Goal: Transaction & Acquisition: Obtain resource

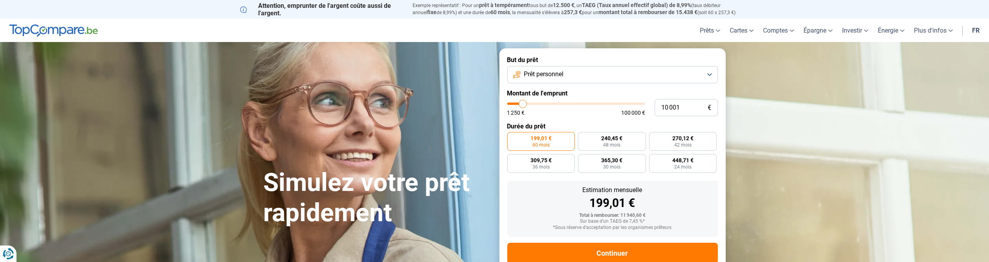
click at [710, 76] on button "Prêt personnel" at bounding box center [613, 74] width 211 height 17
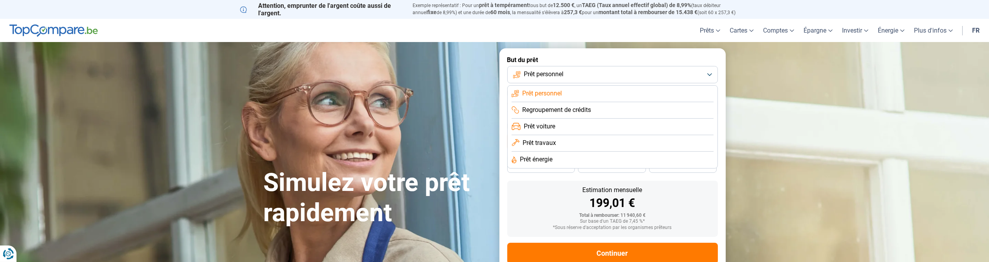
click at [710, 75] on button "Prêt personnel" at bounding box center [613, 74] width 211 height 17
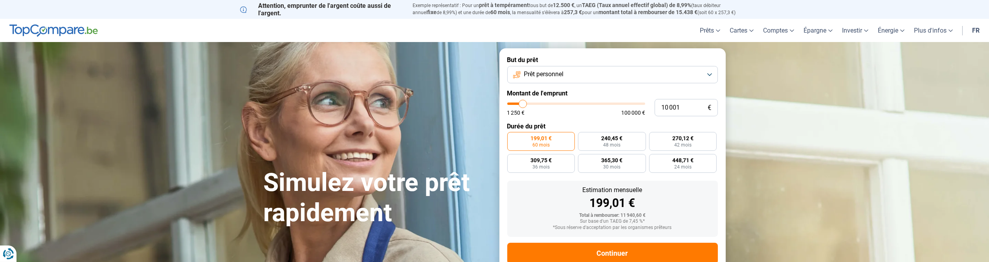
type input "11 750"
type input "11750"
type input "12 000"
type input "12000"
type input "12 250"
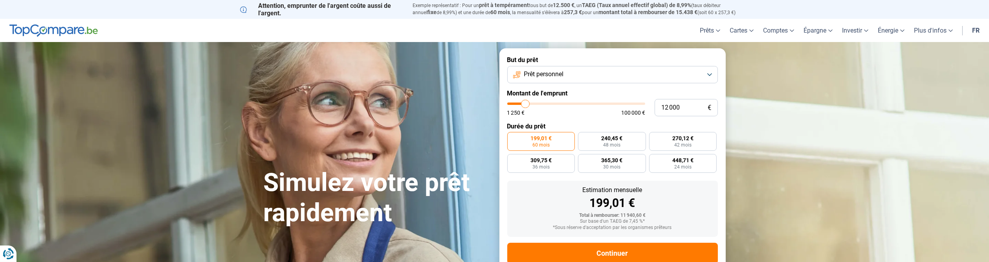
type input "12250"
type input "12 500"
type input "12500"
type input "13 000"
type input "13000"
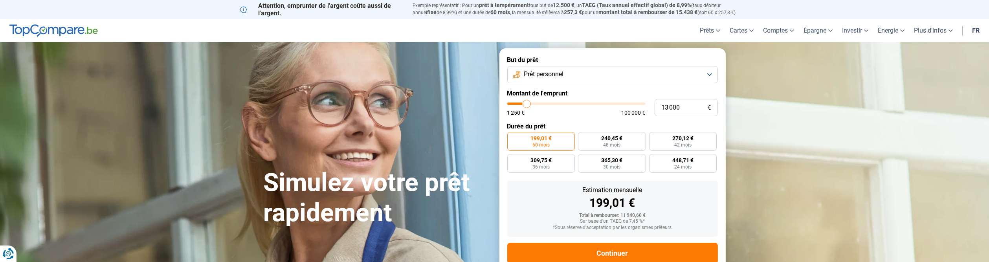
type input "13 750"
type input "13750"
type input "14 500"
type input "14500"
type input "15 000"
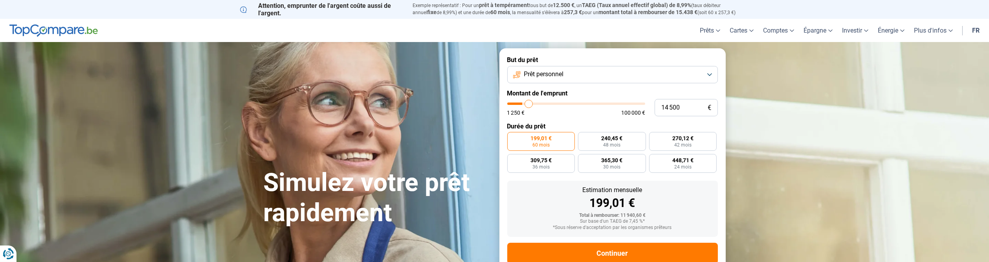
type input "15000"
type input "15 500"
type input "15500"
type input "16 000"
type input "16000"
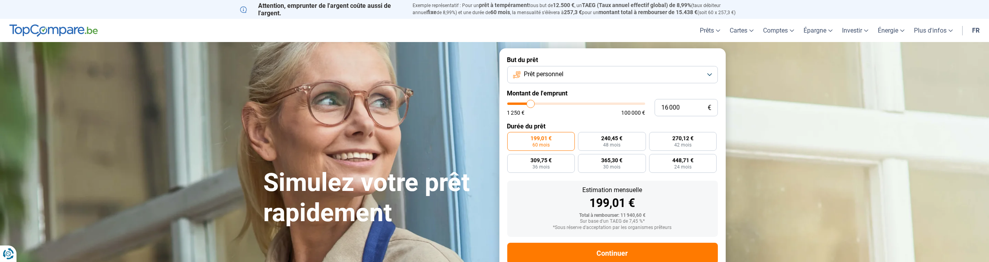
type input "16 250"
type input "16250"
type input "16 500"
type input "16500"
type input "17 250"
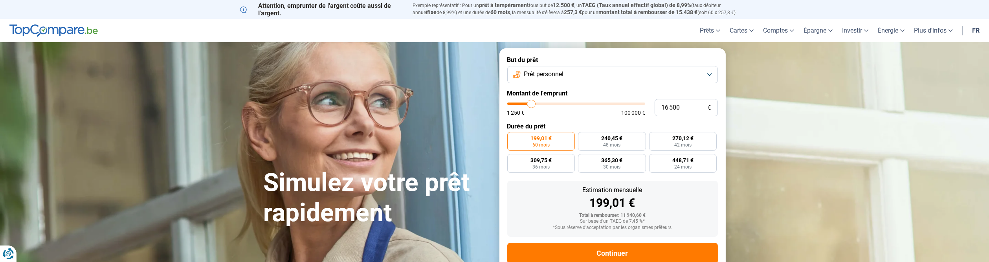
type input "17250"
type input "17 750"
type input "17750"
type input "18 000"
type input "18000"
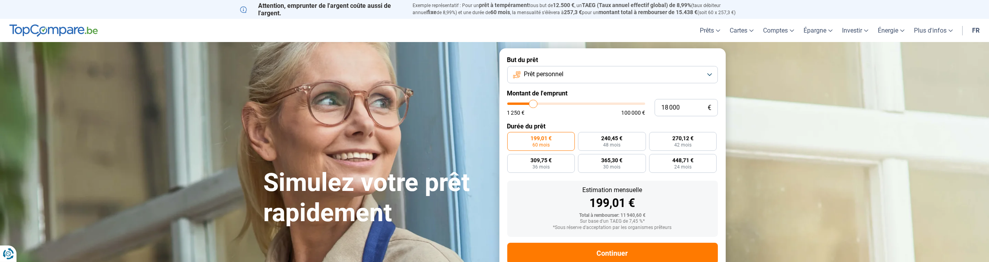
type input "18 250"
type input "18250"
type input "18 500"
type input "18500"
type input "18 750"
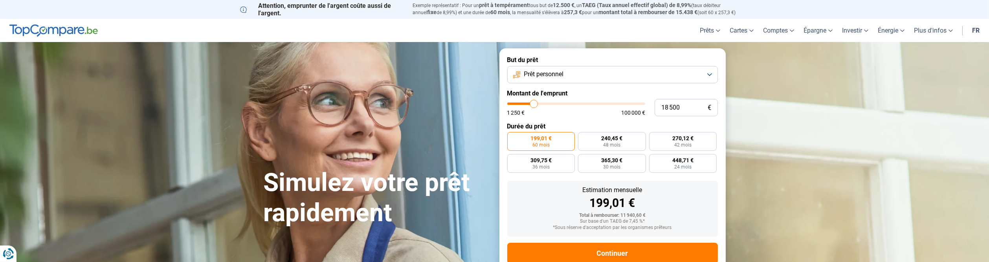
type input "18750"
type input "19 250"
type input "19250"
type input "20 000"
type input "20000"
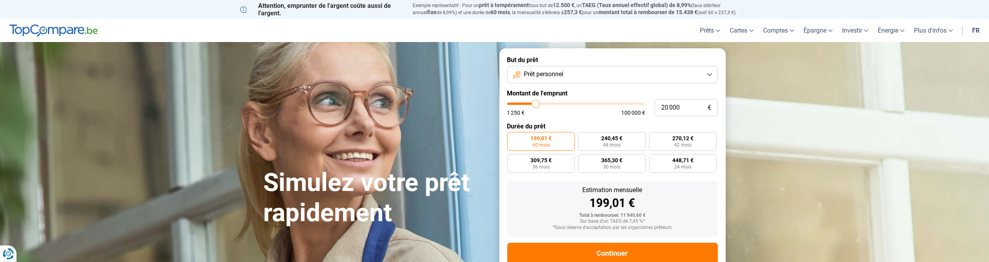
type input "20 500"
type input "20500"
type input "20 250"
type input "20250"
type input "19 250"
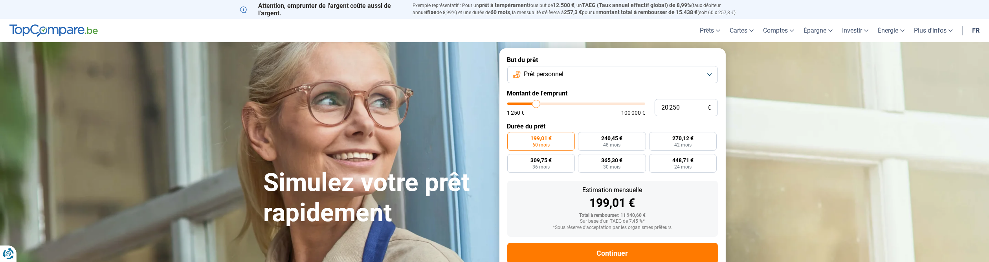
type input "19250"
type input "18 250"
type input "18250"
type input "17 500"
type input "17500"
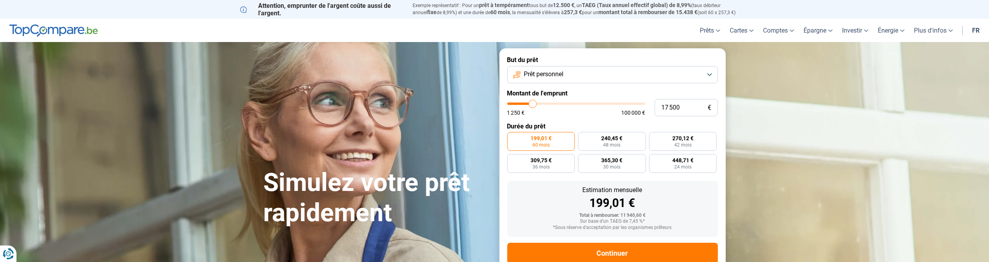
type input "16 750"
type input "16750"
type input "16 000"
type input "16000"
type input "15 250"
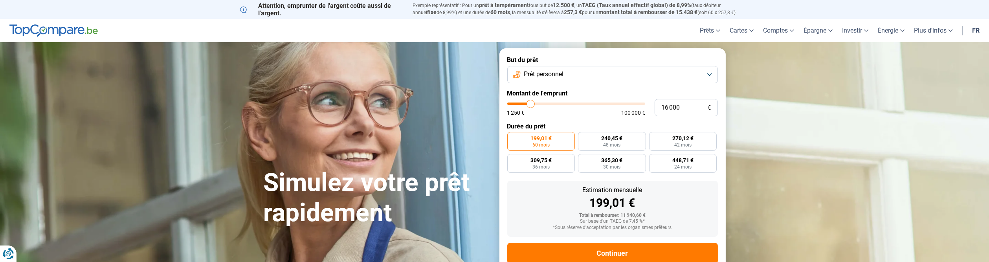
type input "15250"
type input "14 750"
type input "14750"
type input "14 500"
type input "14500"
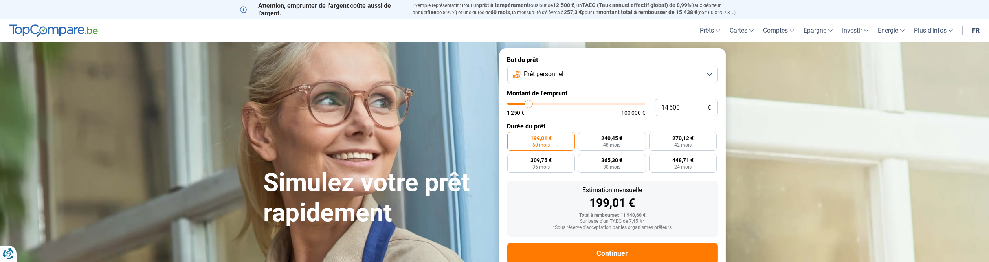
type input "14 250"
type input "14250"
type input "14 000"
type input "14000"
type input "13 500"
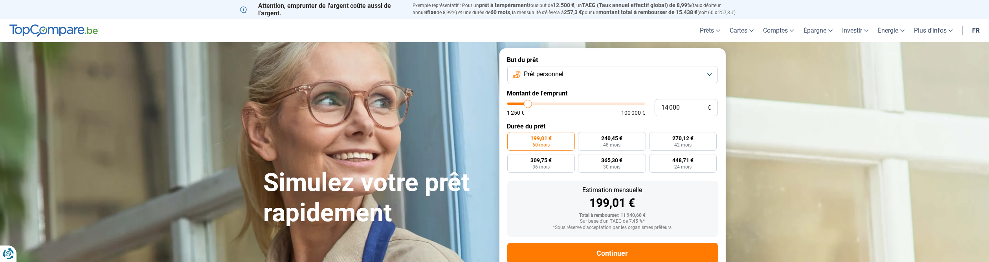
type input "13500"
type input "13 250"
type input "13250"
type input "13 000"
type input "13000"
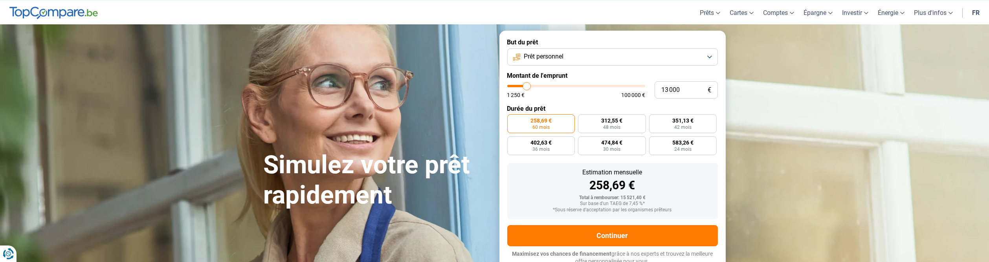
scroll to position [22, 0]
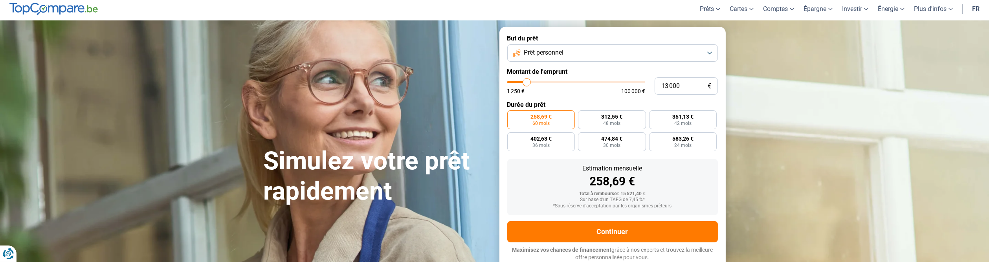
type input "1 250"
drag, startPoint x: 527, startPoint y: 101, endPoint x: 509, endPoint y: 158, distance: 59.3
type input "1250"
click at [509, 83] on input "range" at bounding box center [577, 82] width 138 height 2
radio input "true"
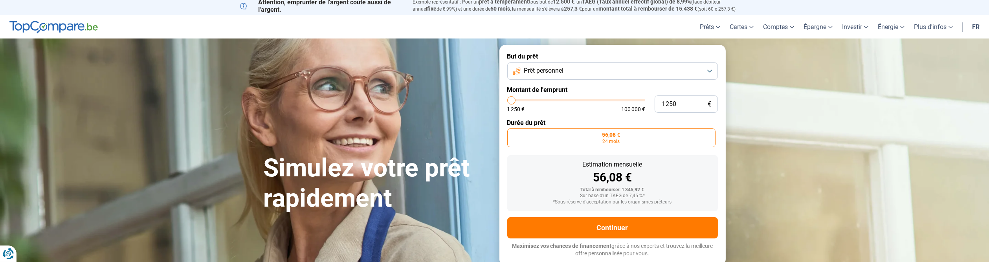
scroll to position [0, 0]
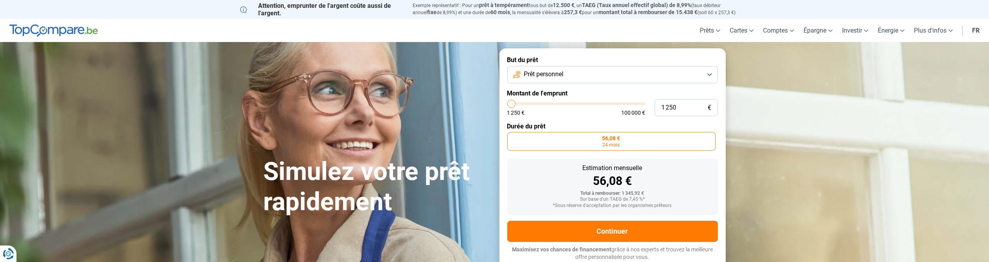
type input "2 500"
type input "2500"
type input "3 000"
type input "3000"
type input "3 500"
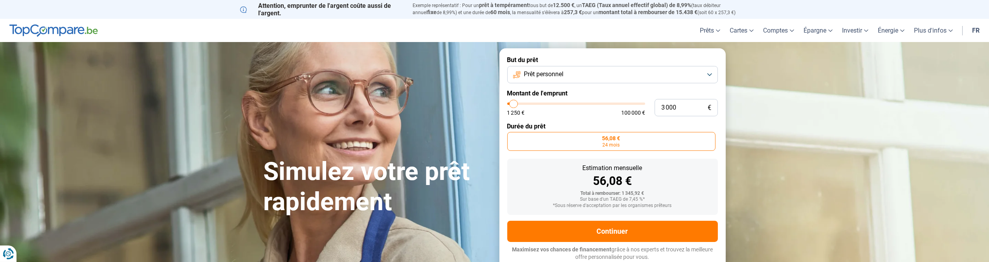
type input "3500"
type input "3 750"
type input "3750"
type input "4 000"
type input "4000"
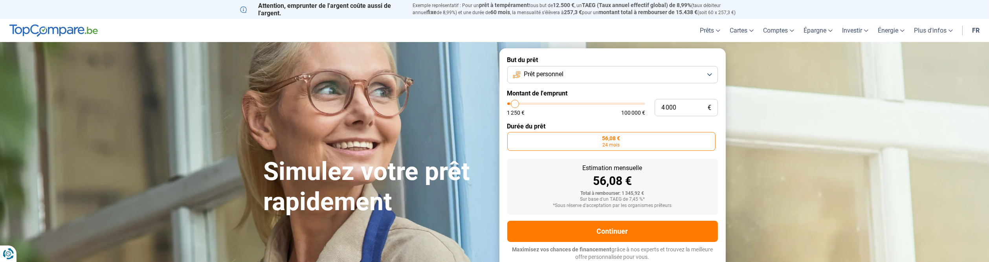
type input "4 500"
type input "4500"
type input "5 000"
type input "5000"
type input "5 250"
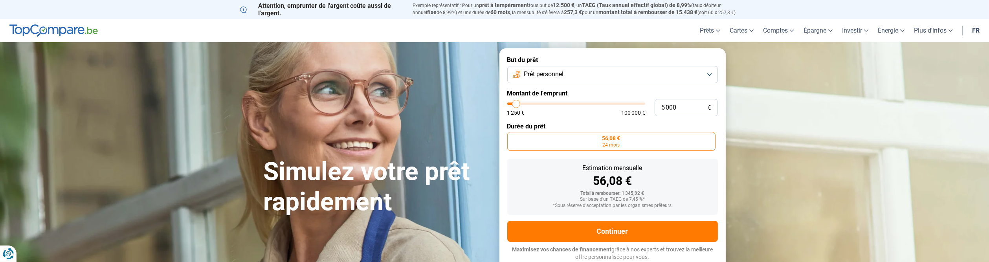
type input "5250"
type input "5 500"
type input "5500"
type input "5 750"
type input "5750"
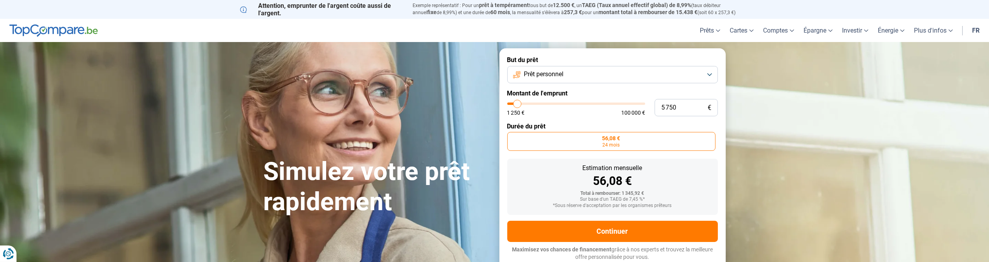
type input "6 250"
type input "6250"
type input "6 500"
type input "6500"
type input "6 750"
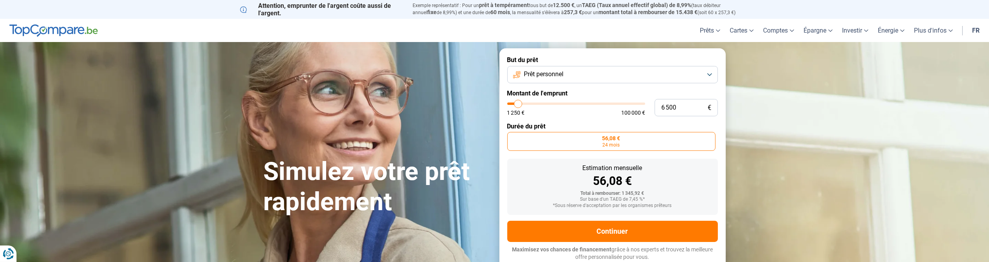
type input "6750"
type input "7 000"
type input "7000"
type input "7 250"
type input "7250"
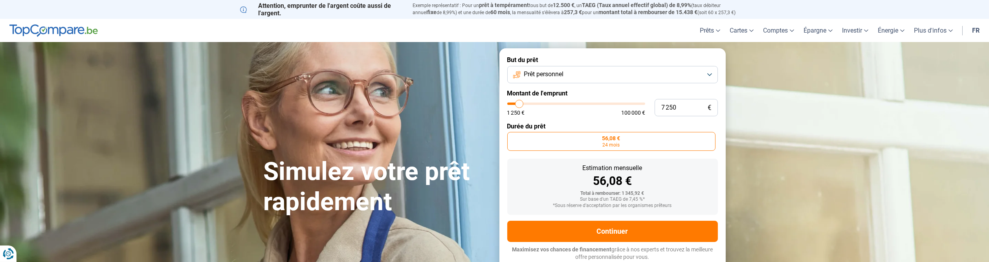
type input "8 000"
type input "8000"
type input "8 250"
type input "8250"
type input "8 500"
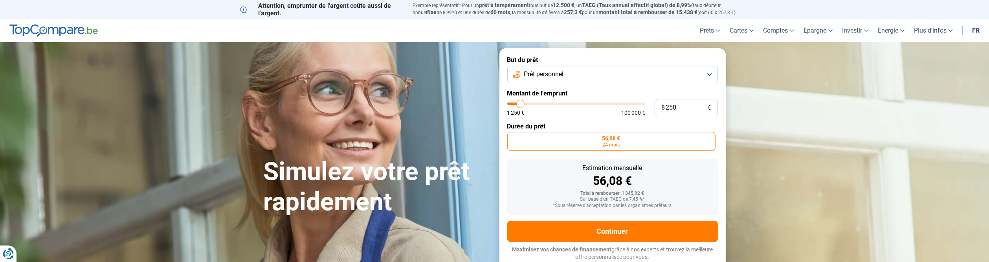
type input "8500"
type input "8 750"
type input "8750"
type input "9 000"
type input "9000"
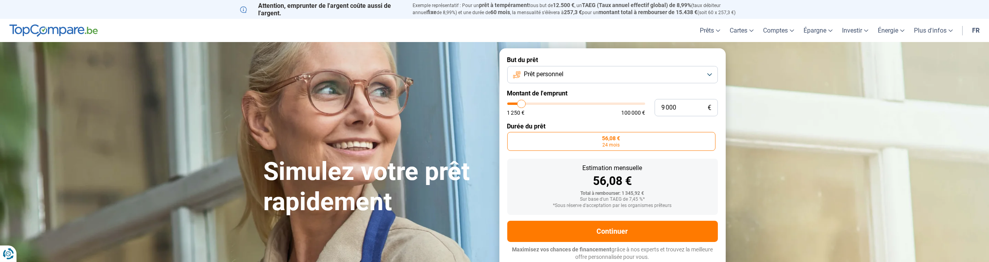
type input "9 500"
type input "9500"
type input "10 000"
type input "10000"
type input "10 250"
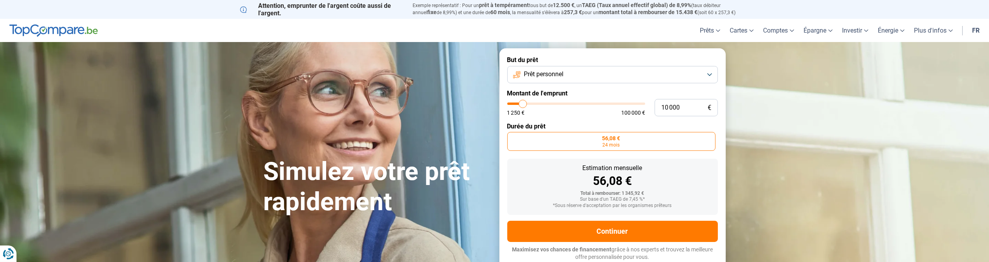
type input "10250"
type input "10 000"
drag, startPoint x: 513, startPoint y: 103, endPoint x: 523, endPoint y: 101, distance: 9.9
type input "10000"
click at [523, 103] on input "range" at bounding box center [577, 104] width 138 height 2
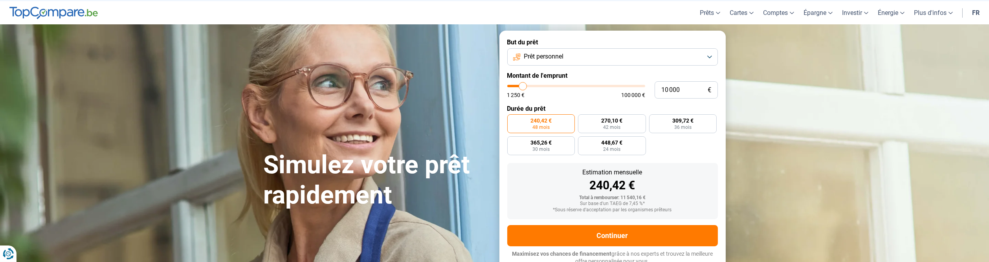
scroll to position [22, 0]
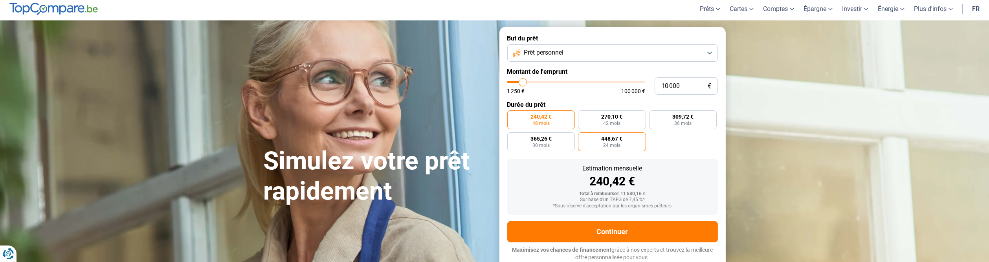
click at [607, 149] on label "448,67 € 24 mois" at bounding box center [612, 141] width 68 height 19
click at [583, 138] on input "448,67 € 24 mois" at bounding box center [580, 134] width 5 height 5
radio input "true"
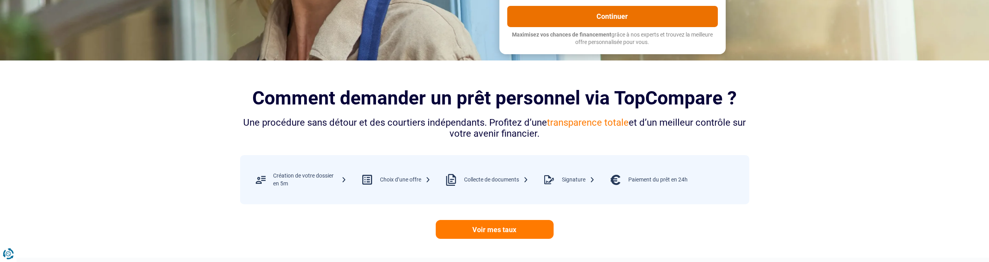
scroll to position [257, 0]
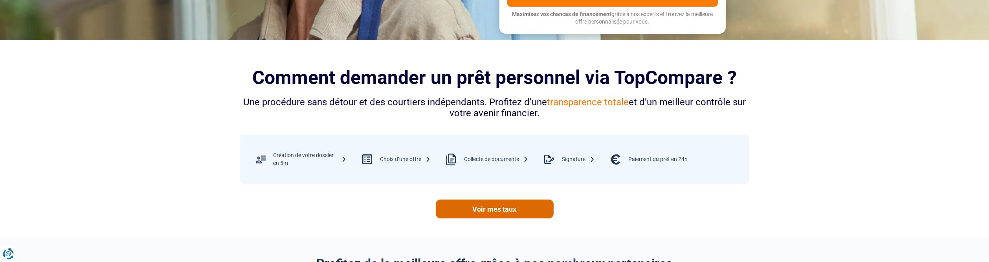
click at [483, 213] on link "Voir mes taux" at bounding box center [495, 209] width 118 height 19
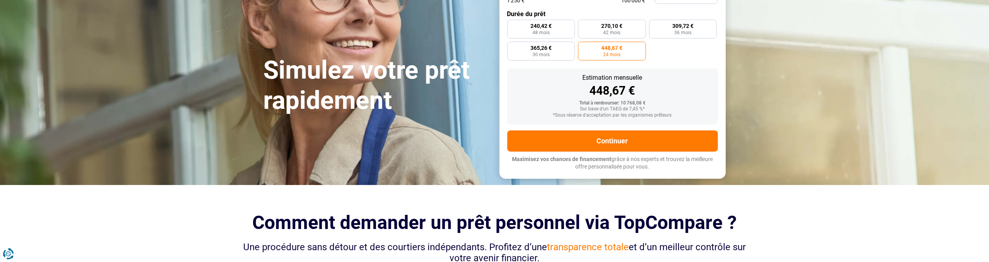
scroll to position [100, 0]
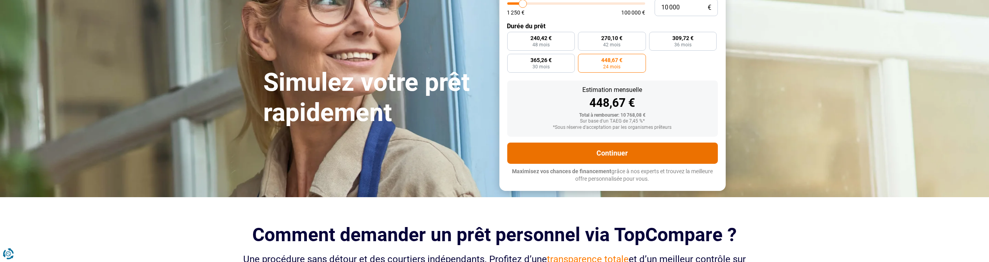
click at [603, 153] on button "Continuer" at bounding box center [613, 153] width 211 height 21
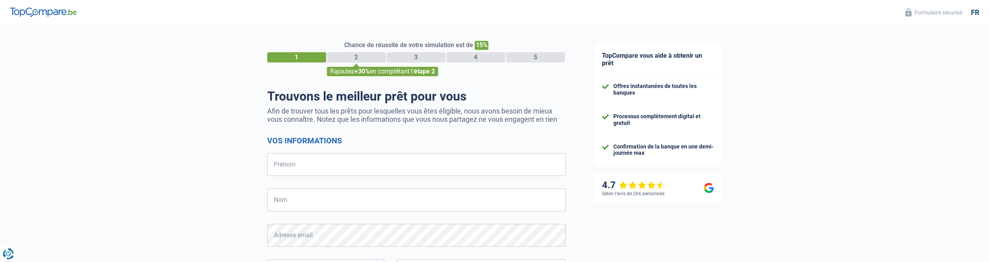
select select "32"
click at [326, 167] on input "Prénom" at bounding box center [416, 164] width 299 height 23
type input "[PERSON_NAME]"
type input "BRUNEEL"
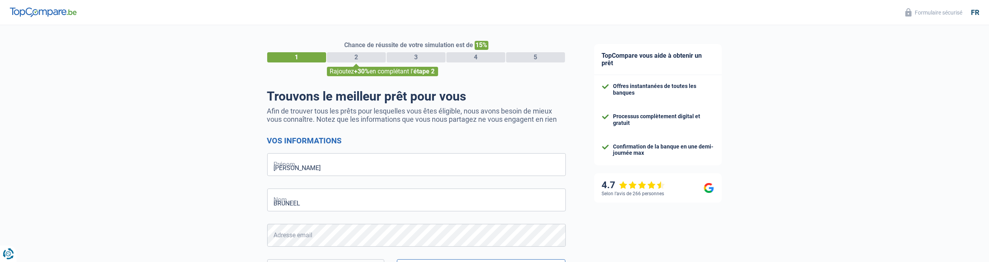
type input "477203860"
click at [200, 134] on div "Chance de réussite de votre simulation est de 15% 1 2 3 4 5 Rajoutez +30% en co…" at bounding box center [290, 223] width 580 height 402
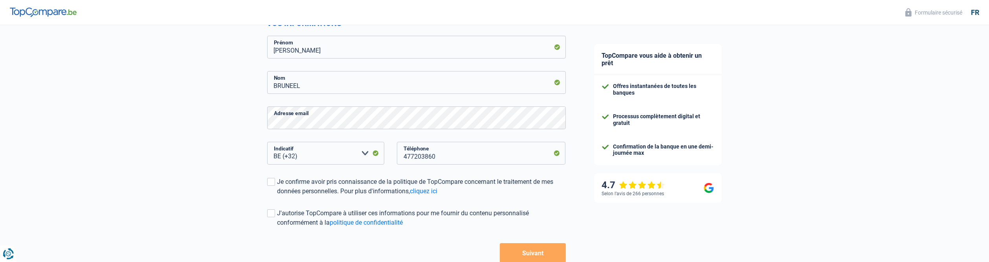
scroll to position [118, 0]
click at [271, 180] on span at bounding box center [271, 182] width 8 height 8
click at [278, 196] on input "Je confirme avoir pris connaissance de la politique de TopCompare concernant le…" at bounding box center [278, 196] width 0 height 0
click at [271, 214] on span at bounding box center [271, 213] width 8 height 8
click at [278, 227] on input "J'autorise TopCompare à utiliser ces informations pour me fournir du contenu pe…" at bounding box center [278, 227] width 0 height 0
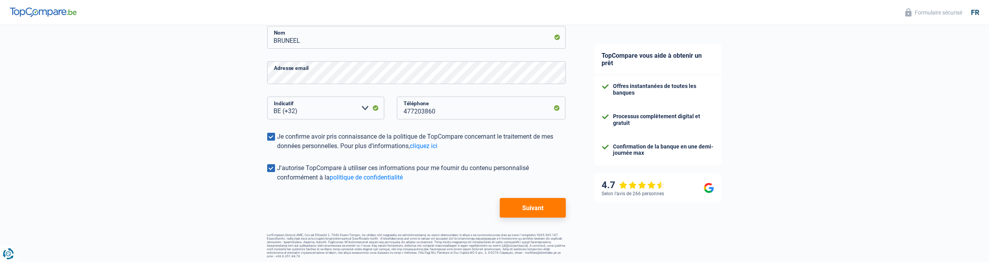
scroll to position [164, 0]
click at [535, 208] on button "Suivant" at bounding box center [533, 207] width 66 height 20
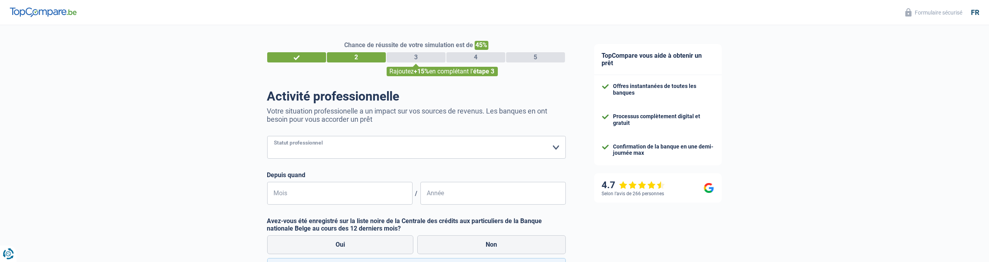
click at [558, 147] on select "Ouvrier Employé privé Employé public Invalide Indépendant Pensionné Chômeur Mut…" at bounding box center [416, 147] width 299 height 23
select select "privateEmployee"
click at [267, 136] on select "Ouvrier Employé privé Employé public Invalide Indépendant Pensionné Chômeur Mut…" at bounding box center [416, 147] width 299 height 23
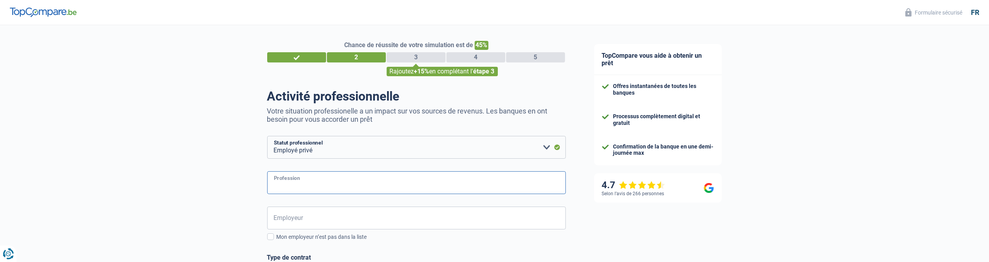
click at [358, 183] on input "Profession" at bounding box center [416, 182] width 299 height 23
type input "Sales Manager"
click at [329, 221] on input "Employeur" at bounding box center [416, 218] width 299 height 23
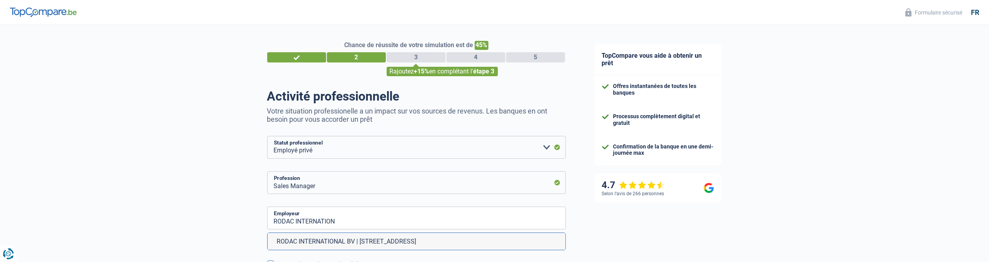
click at [334, 239] on li "RODAC INTERNATIONAL BV | [STREET_ADDRESS]" at bounding box center [417, 241] width 298 height 17
type input "RODAC INTERNATIONAL BV | [STREET_ADDRESS]"
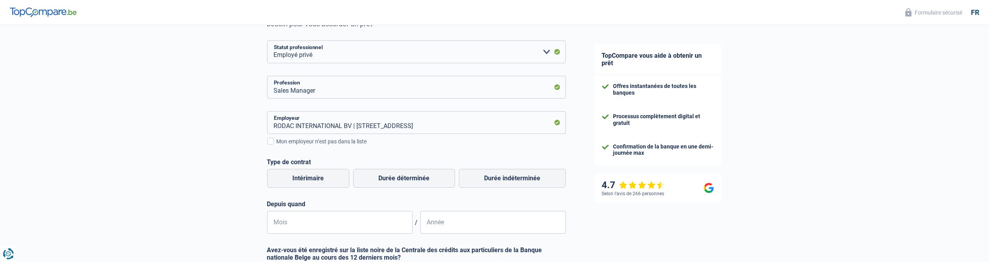
scroll to position [118, 0]
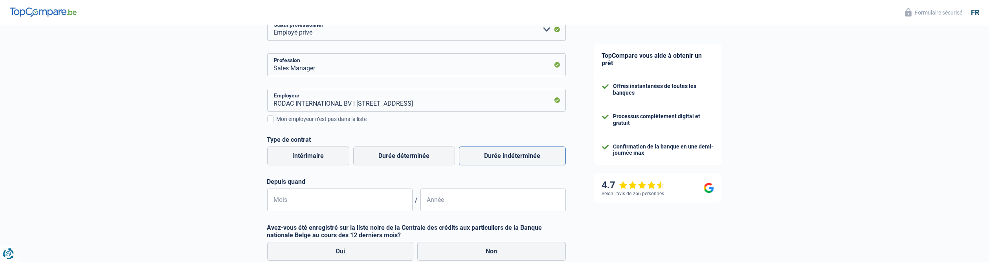
click at [515, 151] on label "Durée indéterminée" at bounding box center [512, 156] width 107 height 19
click at [515, 151] on input "Durée indéterminée" at bounding box center [512, 156] width 107 height 19
radio input "true"
click at [294, 203] on input "Mois" at bounding box center [339, 200] width 145 height 23
click at [294, 202] on input "07" at bounding box center [339, 200] width 145 height 23
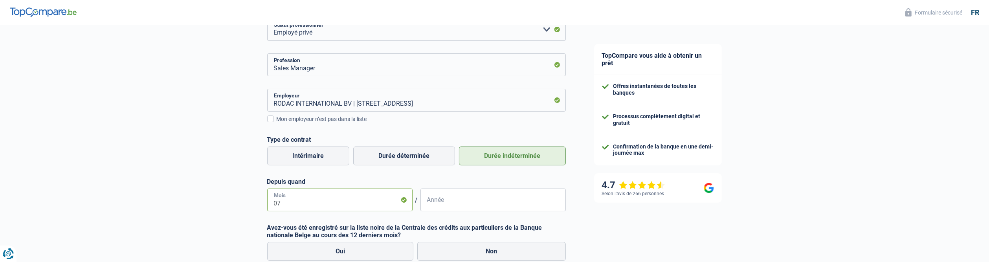
type input "0"
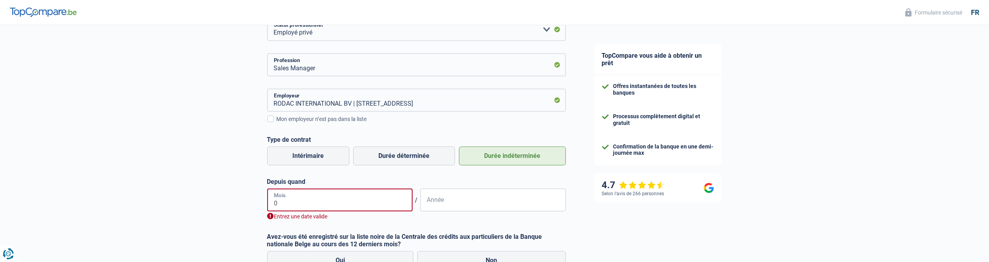
type input "01"
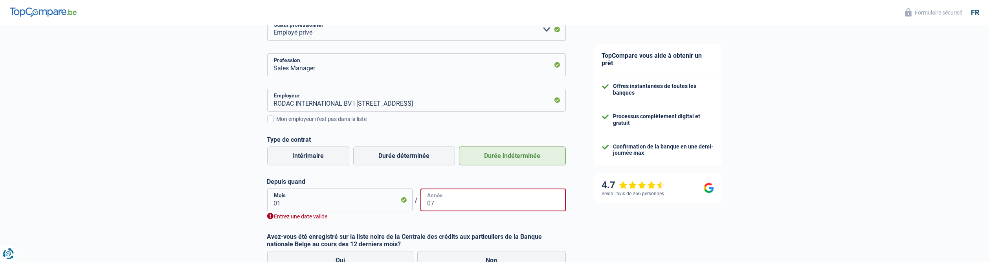
type input "07"
click at [282, 202] on input "01" at bounding box center [339, 200] width 145 height 23
type input "07"
type input "0"
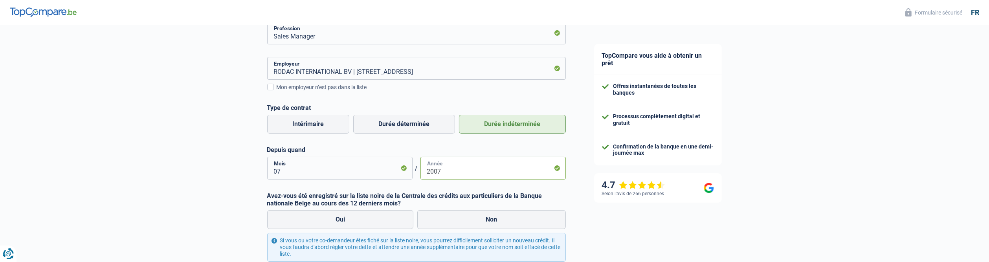
scroll to position [197, 0]
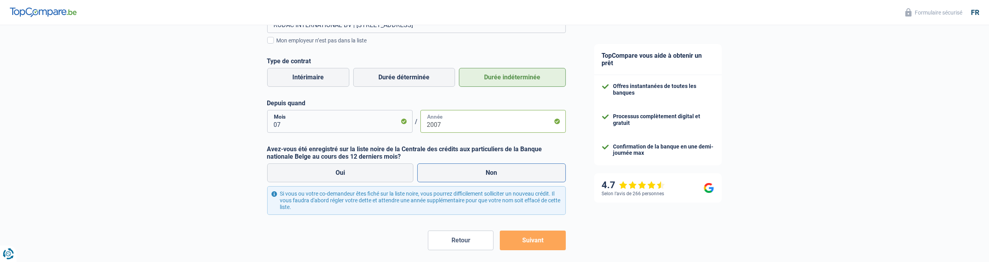
type input "2007"
click at [476, 172] on label "Non" at bounding box center [491, 173] width 149 height 19
click at [476, 172] on input "Non" at bounding box center [491, 173] width 149 height 19
radio input "true"
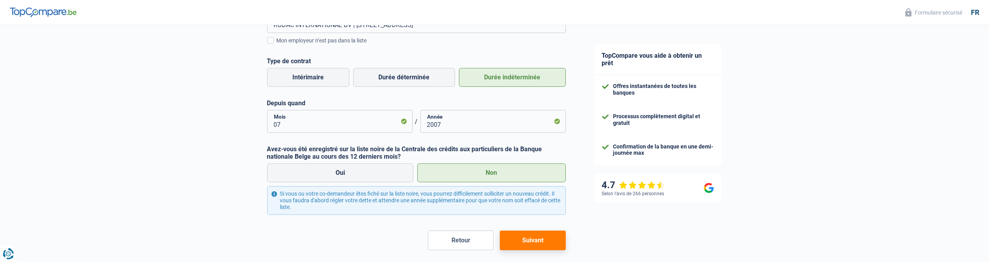
click at [538, 241] on button "Suivant" at bounding box center [533, 241] width 66 height 20
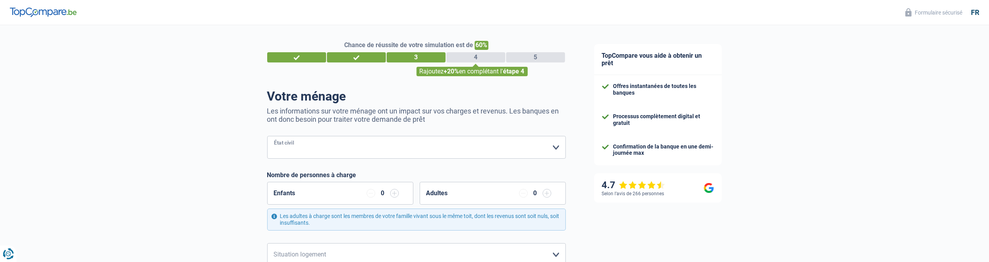
click at [467, 152] on select "[PERSON_NAME](e) Cohabitant(e) légal(e) Divorcé(e) Veuf(ve) Séparé (de fait) Ve…" at bounding box center [416, 147] width 299 height 23
select select "divorced"
click at [267, 136] on select "[PERSON_NAME](e) Cohabitant(e) légal(e) Divorcé(e) Veuf(ve) Séparé (de fait) Ve…" at bounding box center [416, 147] width 299 height 23
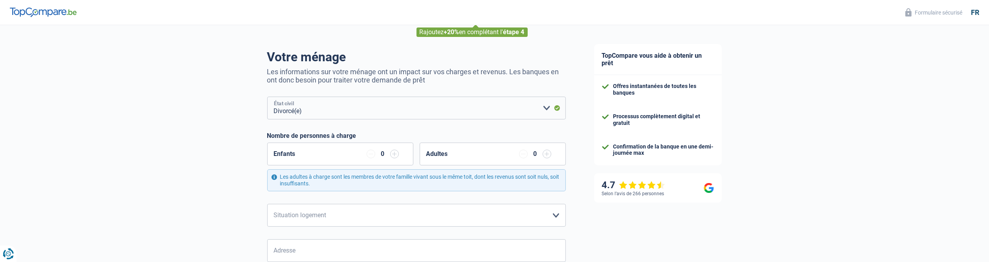
scroll to position [79, 0]
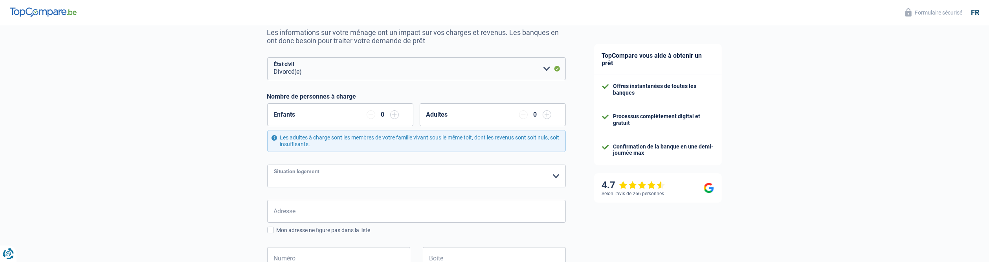
click at [538, 175] on select "Locataire Propriétaire avec prêt hypothécaire Propriétaire sans prêt hypothécai…" at bounding box center [416, 176] width 299 height 23
select select "rents"
click at [267, 165] on select "Locataire Propriétaire avec prêt hypothécaire Propriétaire sans prêt hypothécai…" at bounding box center [416, 176] width 299 height 23
click at [351, 211] on input "Adresse" at bounding box center [416, 211] width 299 height 23
type input "[STREET_ADDRESS]"
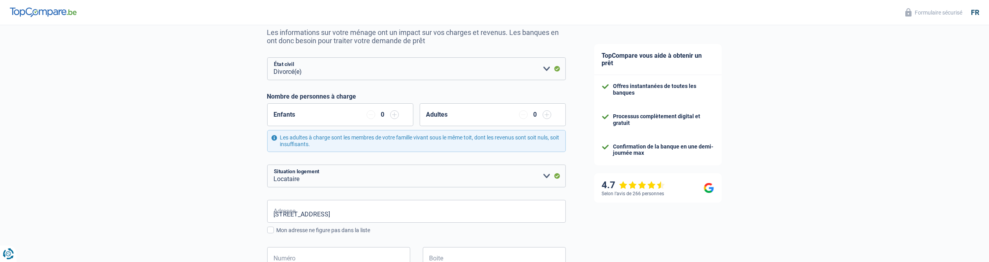
type input "[GEOGRAPHIC_DATA]"
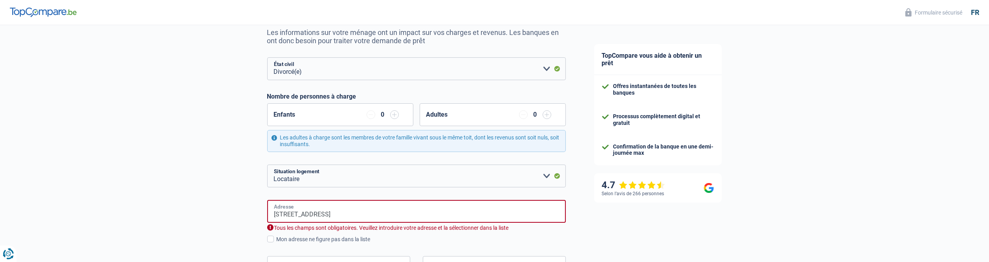
type input "[STREET_ADDRESS]"
type input "[GEOGRAPHIC_DATA]"
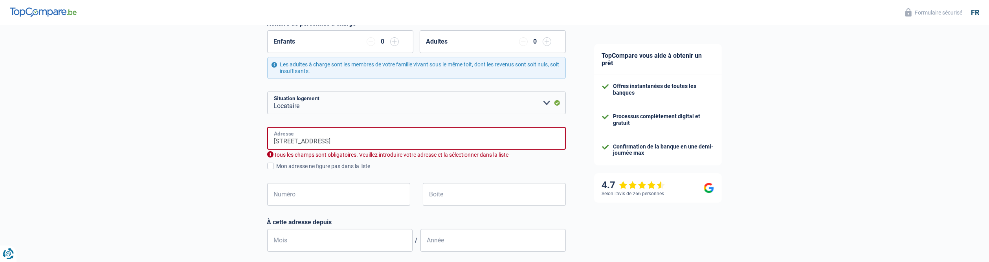
scroll to position [157, 0]
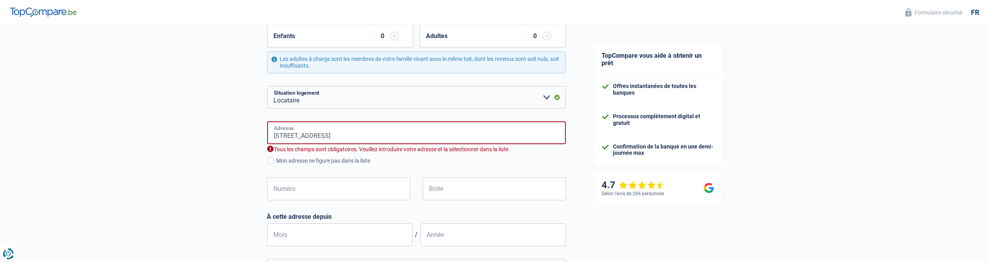
click at [394, 136] on input "[STREET_ADDRESS]" at bounding box center [416, 132] width 299 height 23
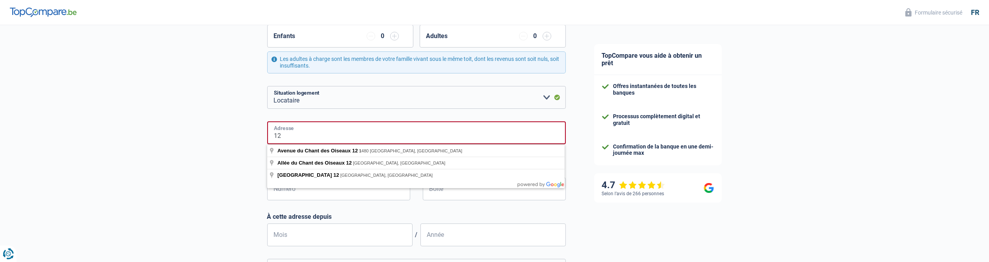
type input "1"
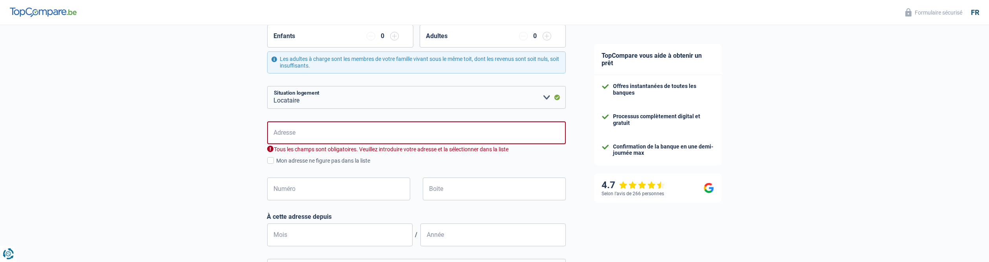
click at [212, 151] on div "Chance de réussite de votre simulation est de 60% 1 2 3 4 5 Rajoutez +20% en co…" at bounding box center [290, 170] width 580 height 611
click at [280, 139] on input "Adresse" at bounding box center [416, 132] width 299 height 23
type input "[STREET_ADDRESS]"
click at [319, 190] on input "Numéro" at bounding box center [338, 189] width 143 height 23
type input "115"
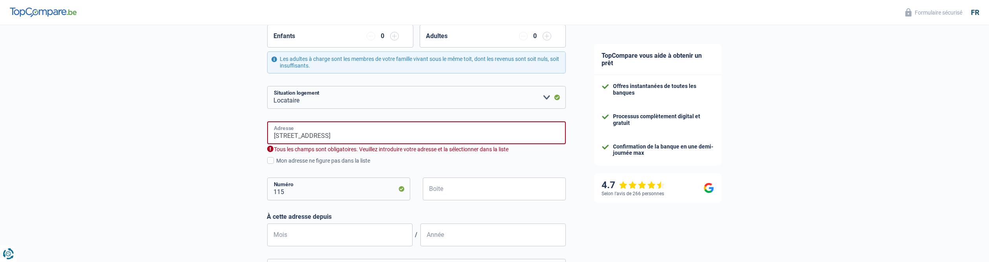
click at [345, 136] on input "[STREET_ADDRESS]" at bounding box center [416, 132] width 299 height 23
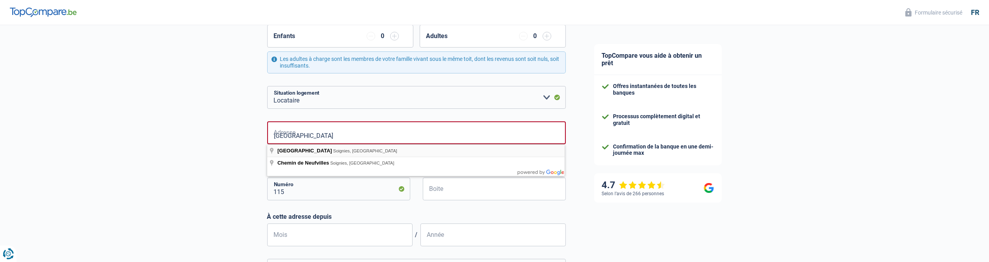
type input "[GEOGRAPHIC_DATA], [GEOGRAPHIC_DATA], [GEOGRAPHIC_DATA]"
select select "BE"
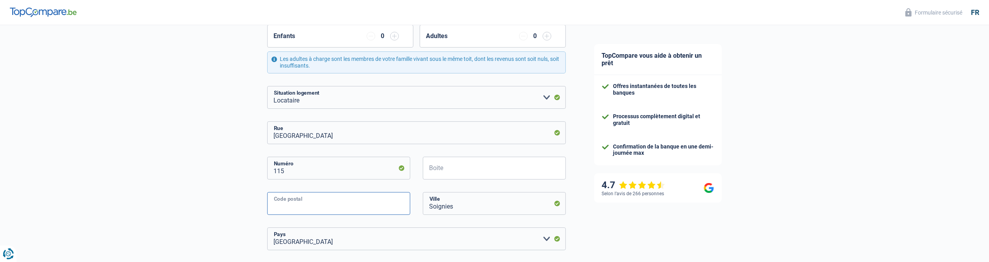
click at [279, 204] on input "Code postal" at bounding box center [338, 203] width 143 height 23
type input "7060"
click at [232, 199] on div "Chance de réussite de votre simulation est de 60% 1 2 3 4 5 Rajoutez +20% en co…" at bounding box center [290, 195] width 580 height 661
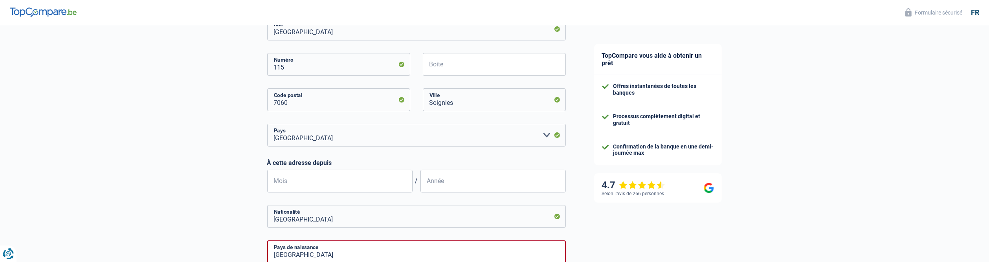
scroll to position [275, 0]
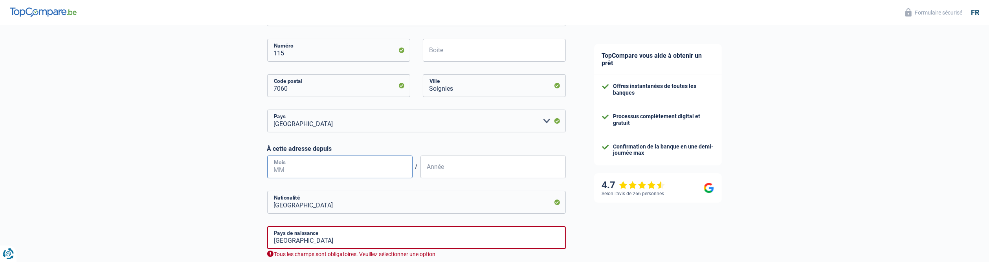
click at [299, 172] on input "Mois" at bounding box center [339, 167] width 145 height 23
type input "01"
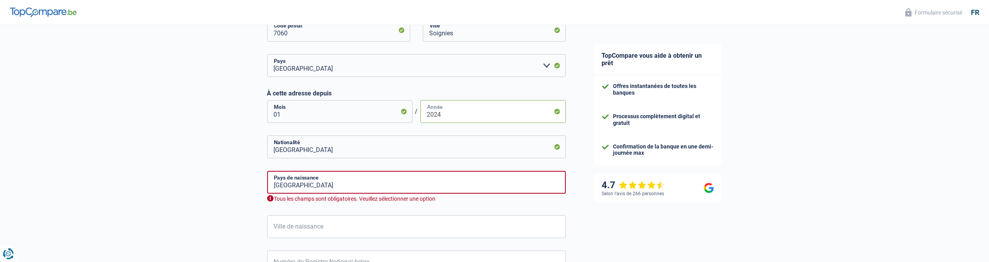
scroll to position [354, 0]
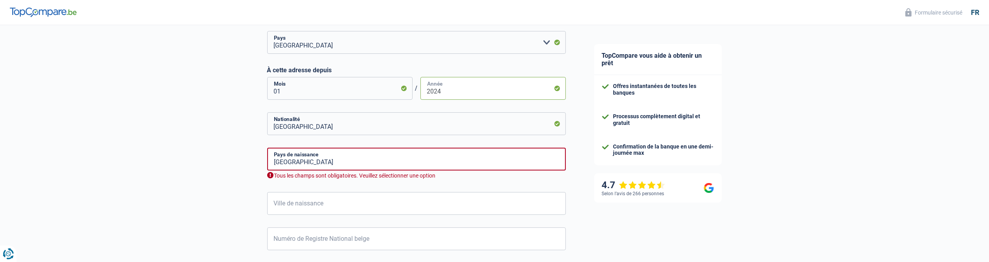
type input "2024"
click at [349, 161] on input "[GEOGRAPHIC_DATA]" at bounding box center [416, 159] width 299 height 23
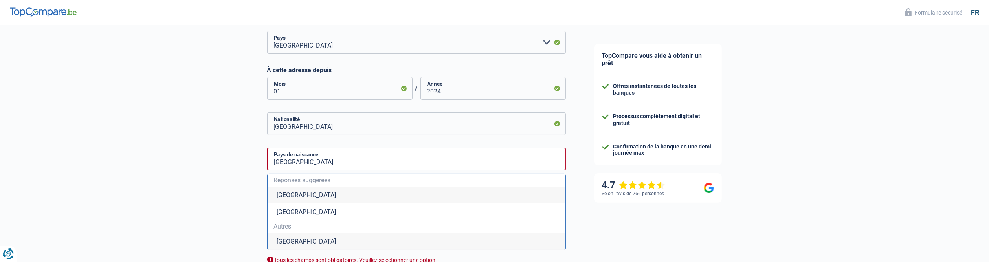
click at [326, 193] on li "[GEOGRAPHIC_DATA]" at bounding box center [417, 195] width 298 height 17
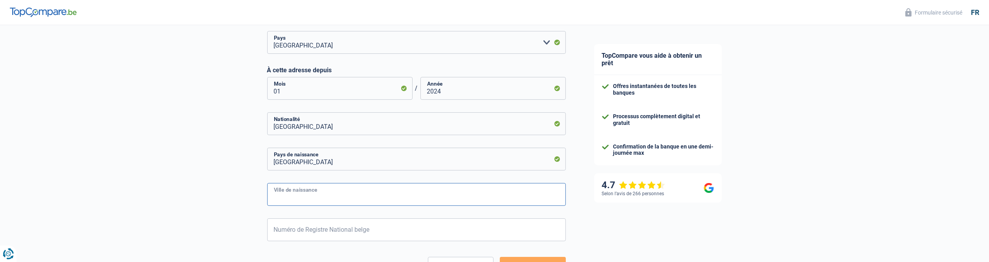
click at [406, 196] on input "Ville de naissance" at bounding box center [416, 194] width 299 height 23
type input "Berchem [GEOGRAPHIC_DATA]"
click at [314, 233] on input "Numéro de Registre National belge" at bounding box center [416, 230] width 299 height 23
type input "66.06.07-447.92"
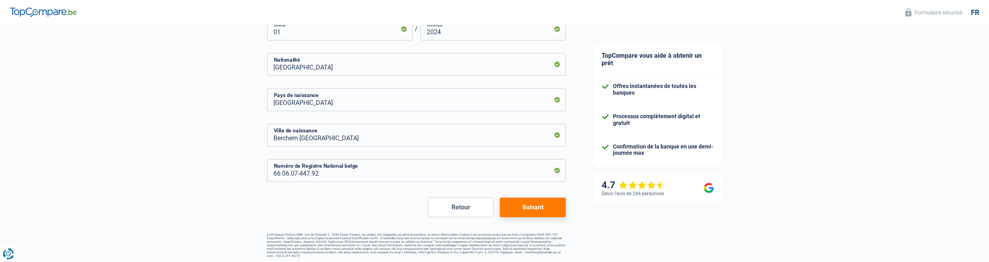
click at [546, 210] on button "Suivant" at bounding box center [533, 208] width 66 height 20
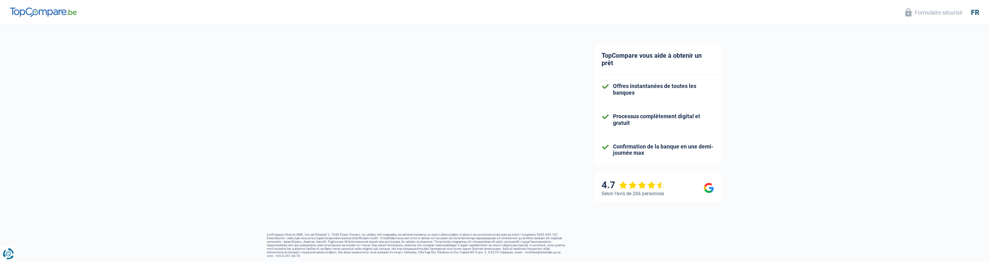
select select "netSalary"
select select "mealVouchers"
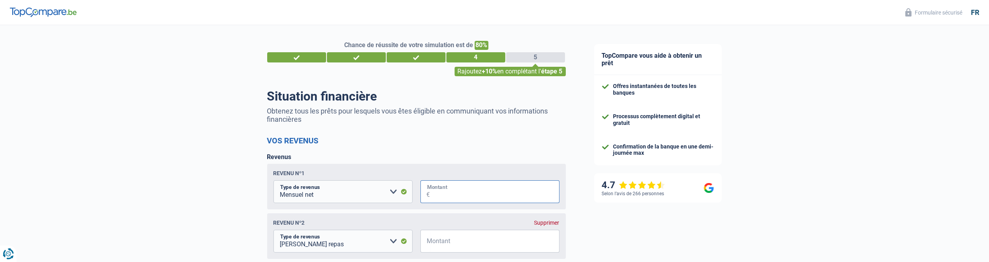
click at [467, 196] on input "Montant" at bounding box center [494, 191] width 129 height 23
type input "3.257"
click at [471, 243] on input "Montant" at bounding box center [494, 241] width 129 height 23
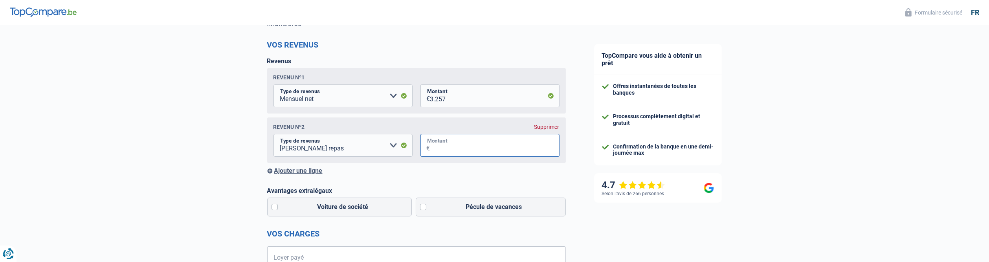
scroll to position [118, 0]
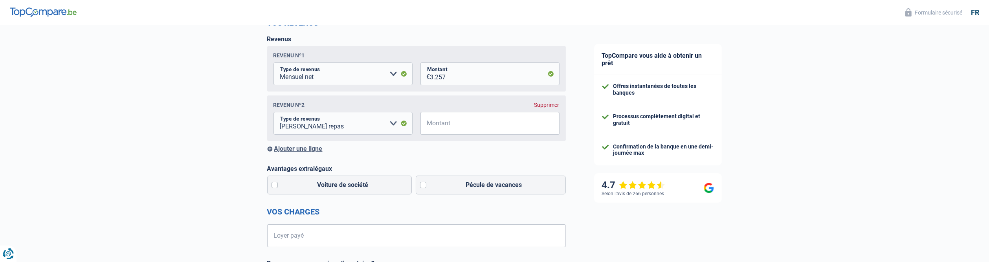
click at [552, 106] on div "Supprimer" at bounding box center [547, 105] width 25 height 6
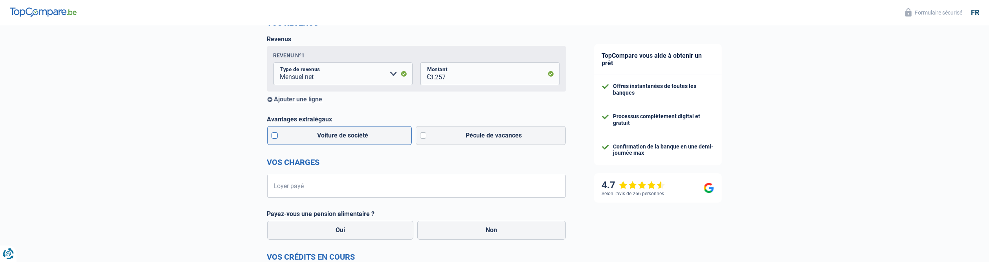
click at [274, 136] on label "Voiture de société" at bounding box center [339, 135] width 145 height 19
click at [274, 136] on input "Voiture de société" at bounding box center [339, 135] width 145 height 19
checkbox input "true"
click at [423, 136] on label "Pécule de vacances" at bounding box center [491, 135] width 150 height 19
click at [423, 136] on input "Pécule de vacances" at bounding box center [491, 135] width 150 height 19
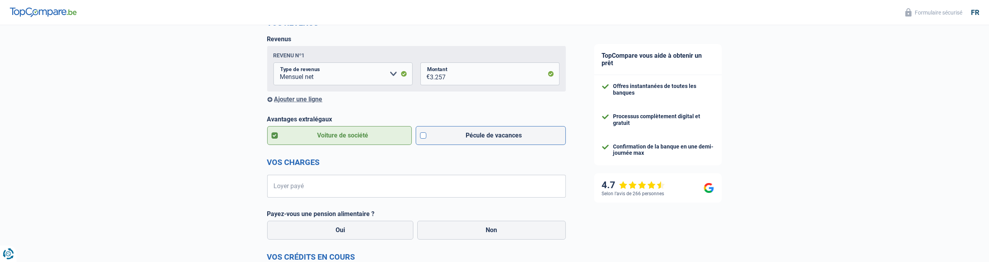
checkbox input "true"
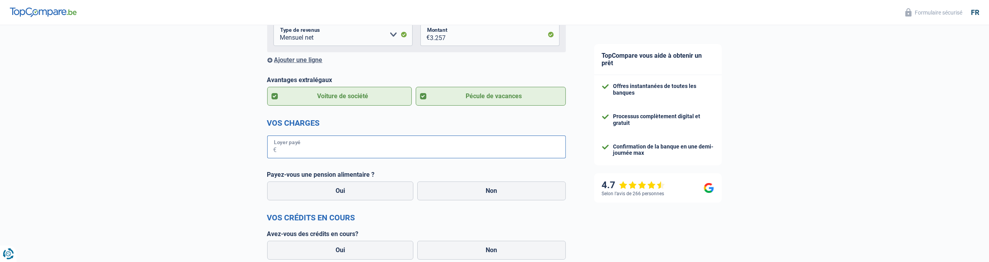
click at [392, 158] on input "Loyer payé" at bounding box center [421, 147] width 289 height 23
type input "675"
click at [466, 197] on label "Non" at bounding box center [491, 191] width 149 height 19
click at [466, 197] on input "Non" at bounding box center [491, 191] width 149 height 19
radio input "true"
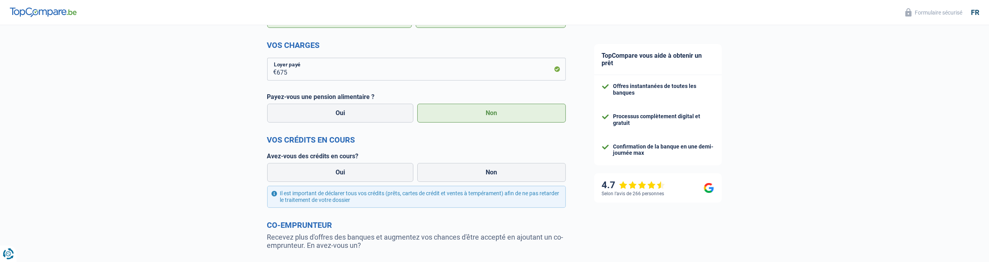
scroll to position [236, 0]
click at [359, 175] on label "Oui" at bounding box center [340, 171] width 147 height 19
click at [359, 175] on input "Oui" at bounding box center [340, 171] width 147 height 19
radio input "true"
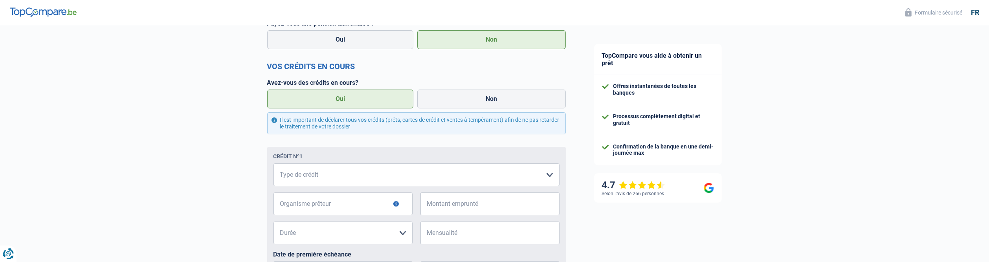
scroll to position [314, 0]
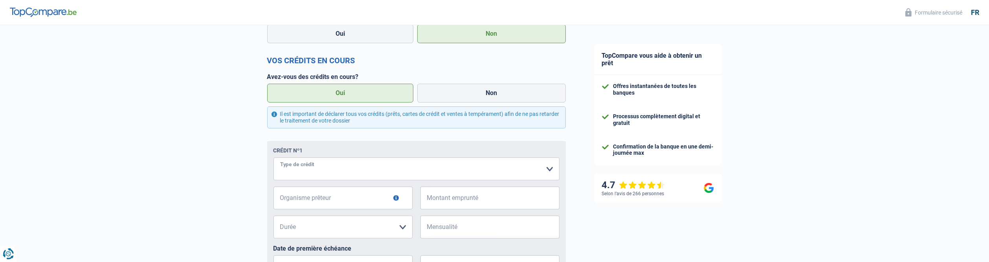
click at [359, 175] on select "Carte ou ouverture de crédit Prêt hypothécaire Vente à tempérament Prêt à tempé…" at bounding box center [417, 169] width 286 height 23
select select "carLoan"
click at [353, 205] on input "Organisme prêteur" at bounding box center [343, 198] width 139 height 23
type input "BELFIUS"
click at [464, 206] on input "Montant emprunté" at bounding box center [494, 198] width 129 height 23
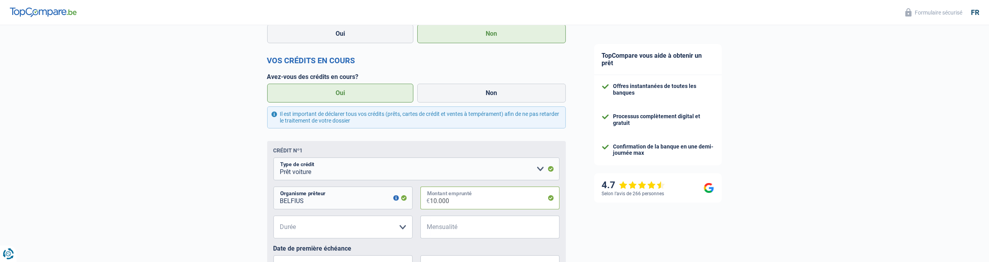
type input "10.000"
click at [398, 230] on select "12 mois 18 mois 24 mois 30 mois 36 mois 42 mois 48 mois Veuillez sélectionner u…" at bounding box center [343, 227] width 139 height 23
select select "48"
click at [274, 217] on select "12 mois 18 mois 24 mois 30 mois 36 mois 42 mois 48 mois Veuillez sélectionner u…" at bounding box center [343, 227] width 139 height 23
click at [481, 228] on input "Mensualité" at bounding box center [494, 227] width 129 height 23
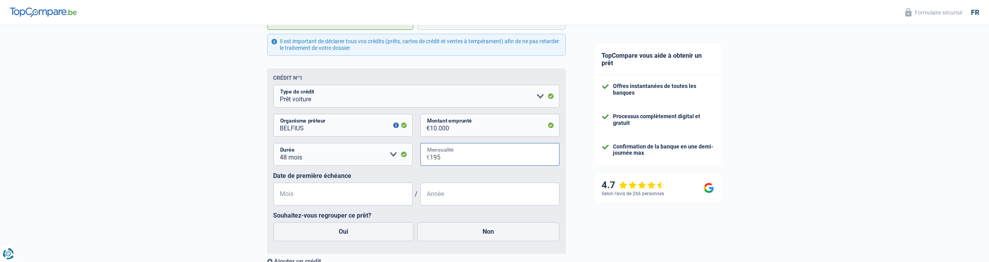
scroll to position [393, 0]
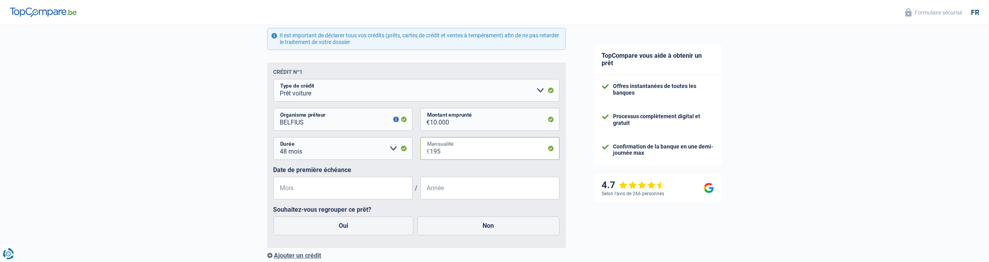
type input "195"
click at [327, 193] on input "Mois" at bounding box center [343, 188] width 139 height 23
type input "11"
type input "2024"
click at [642, 237] on div "TopCompare vous aide à obtenir un prêt Offres instantanées de toutes les banque…" at bounding box center [785, 28] width 410 height 793
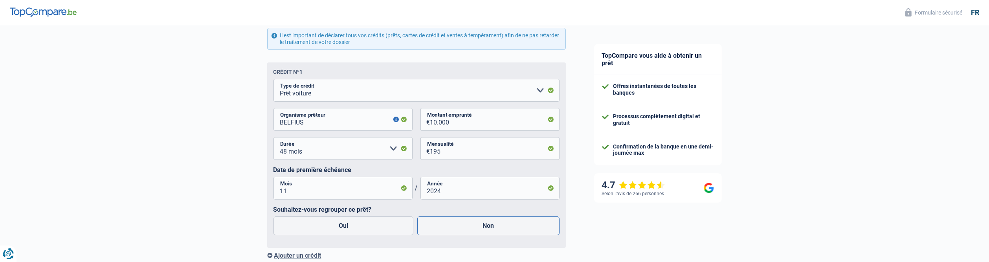
click at [516, 224] on label "Non" at bounding box center [488, 226] width 142 height 19
click at [516, 224] on input "Non" at bounding box center [488, 226] width 142 height 19
radio input "true"
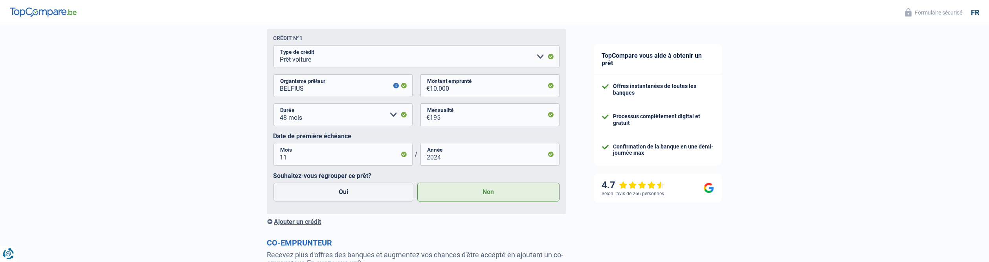
scroll to position [511, 0]
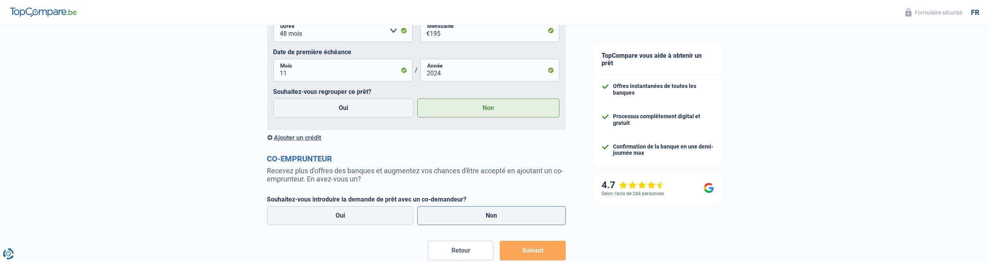
click at [514, 217] on label "Non" at bounding box center [491, 215] width 149 height 19
click at [514, 217] on input "Non" at bounding box center [491, 215] width 149 height 19
radio input "true"
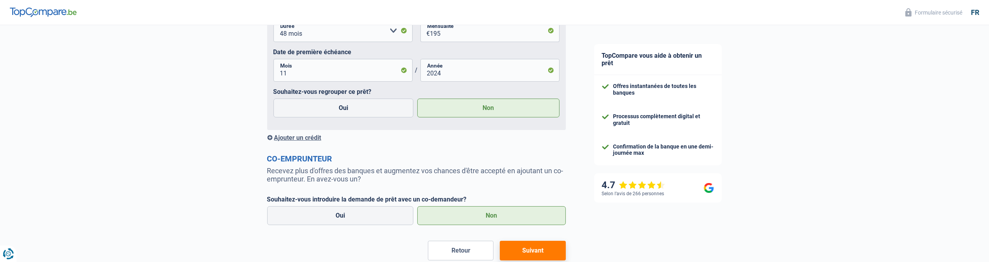
click at [532, 250] on button "Suivant" at bounding box center [533, 251] width 66 height 20
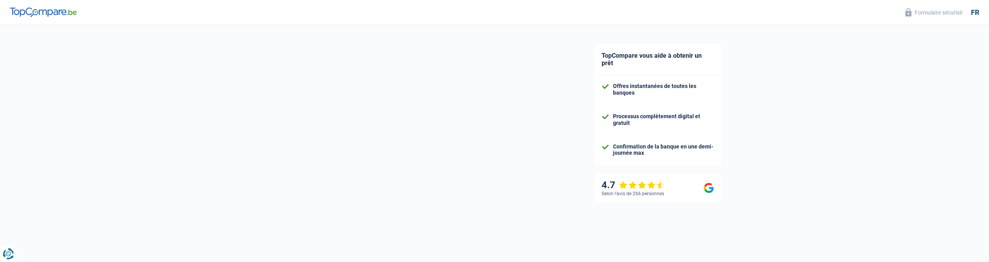
select select "48"
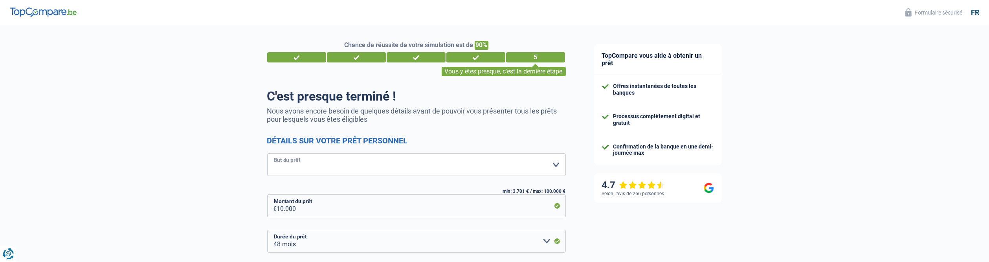
click at [553, 165] on select "Confort maison: meubles, textile, peinture, électroménager, outillage non-profe…" at bounding box center [416, 164] width 299 height 23
select select "other"
click at [267, 154] on select "Confort maison: meubles, textile, peinture, électroménager, outillage non-profe…" at bounding box center [416, 164] width 299 height 23
click at [298, 206] on input "[PERSON_NAME] préciser "autre"" at bounding box center [416, 200] width 299 height 23
type input "a"
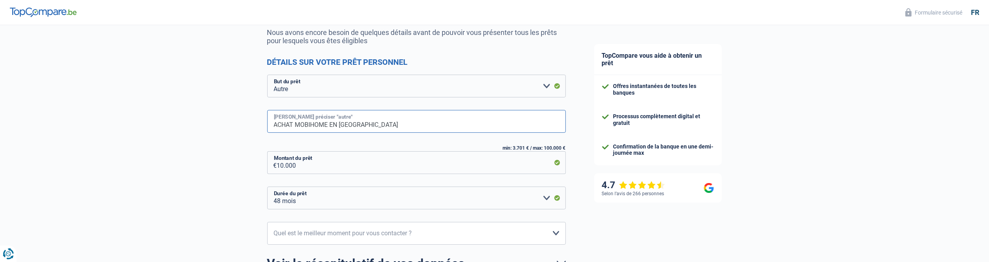
scroll to position [118, 0]
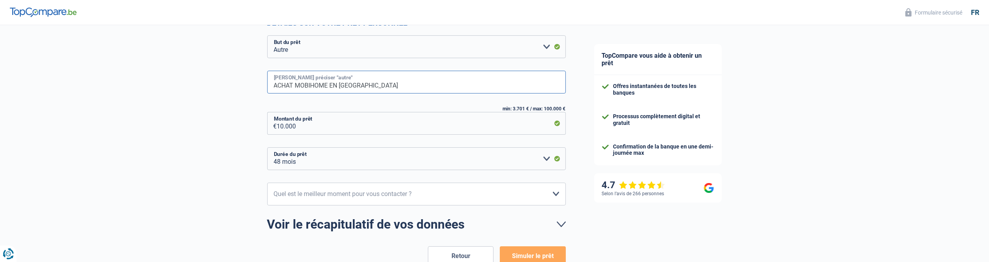
type input "ACHAT MOBIHOME EN [GEOGRAPHIC_DATA]"
click at [548, 160] on select "12 mois 18 mois 24 mois 30 mois 36 mois 42 mois 48 mois Veuillez sélectionner u…" at bounding box center [416, 158] width 299 height 23
select select "24"
click at [267, 148] on select "12 mois 18 mois 24 mois 30 mois 36 mois 42 mois 48 mois Veuillez sélectionner u…" at bounding box center [416, 158] width 299 height 23
click at [425, 196] on select "10h-12h 12h-14h 14h-16h 16h-18h Veuillez sélectionner une option" at bounding box center [416, 194] width 299 height 23
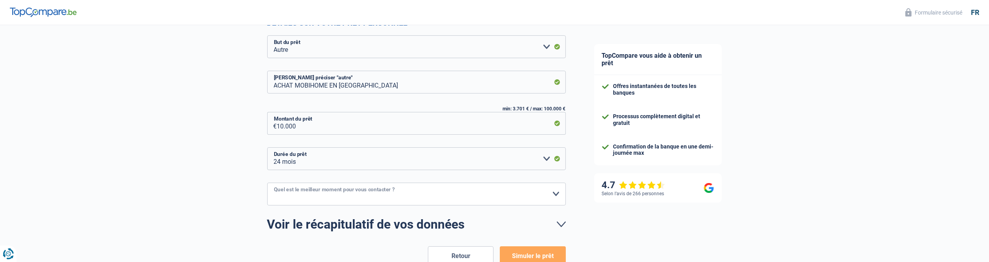
select select "10-12"
click at [267, 183] on select "10h-12h 12h-14h 14h-16h 16h-18h Veuillez sélectionner une option" at bounding box center [416, 194] width 299 height 23
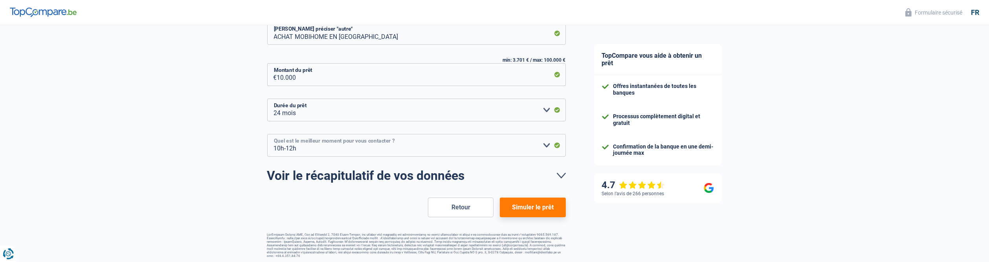
scroll to position [167, 0]
click at [524, 206] on button "Simuler le prêt" at bounding box center [533, 207] width 66 height 20
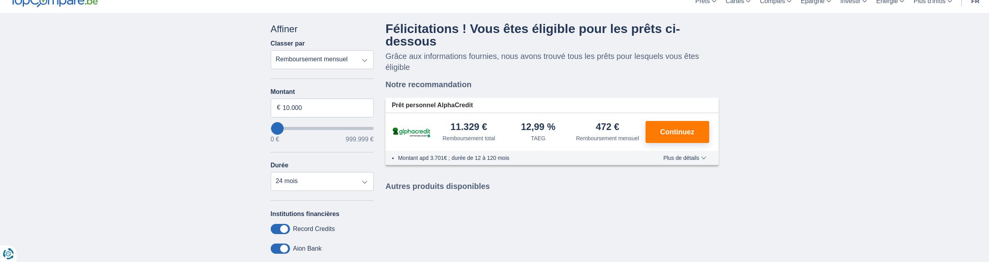
scroll to position [79, 0]
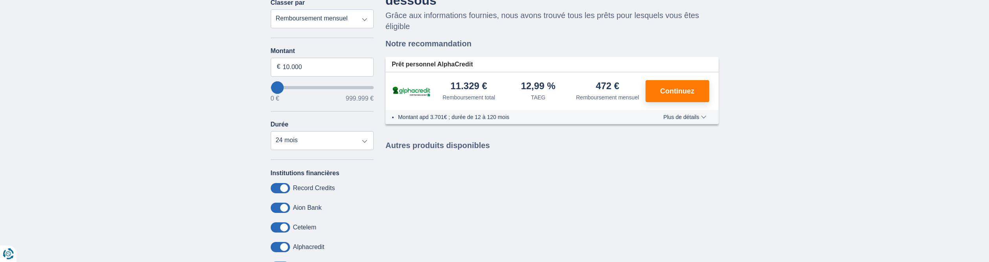
click at [472, 125] on div "Prêt personnel AlphaCredit 11.329 € Remboursement total TAEG" at bounding box center [552, 91] width 333 height 68
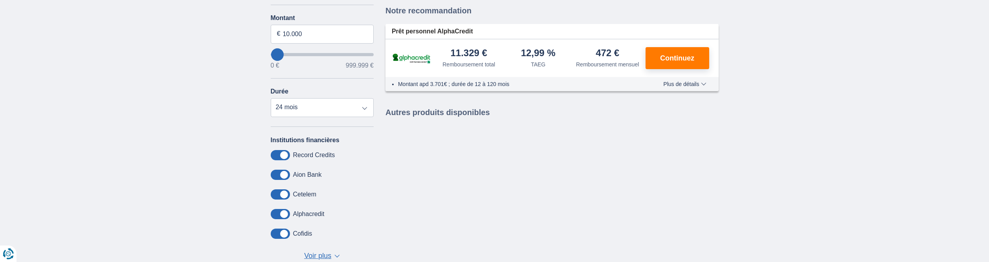
scroll to position [157, 0]
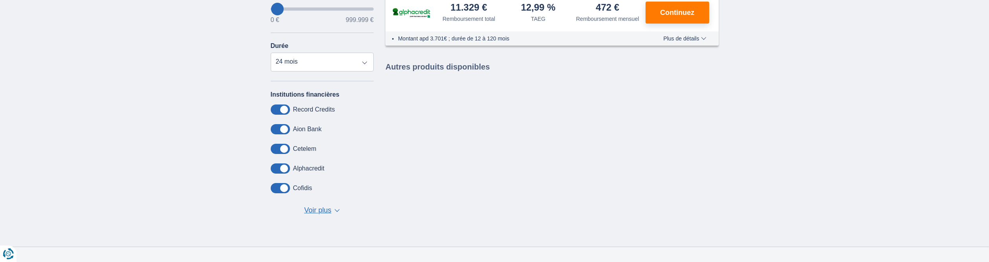
click at [334, 210] on button "Voir plus Voir moins ▼ ▲" at bounding box center [322, 210] width 40 height 11
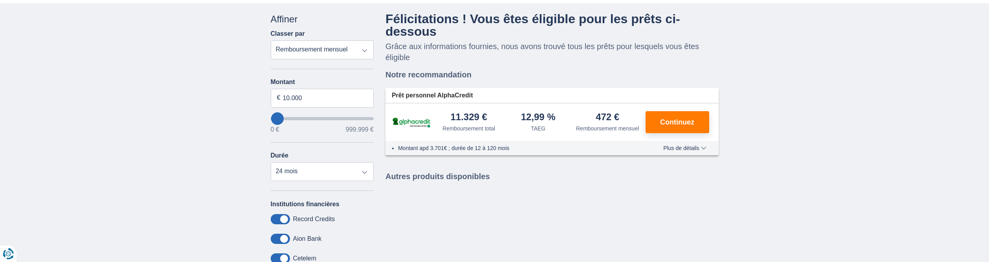
scroll to position [39, 0]
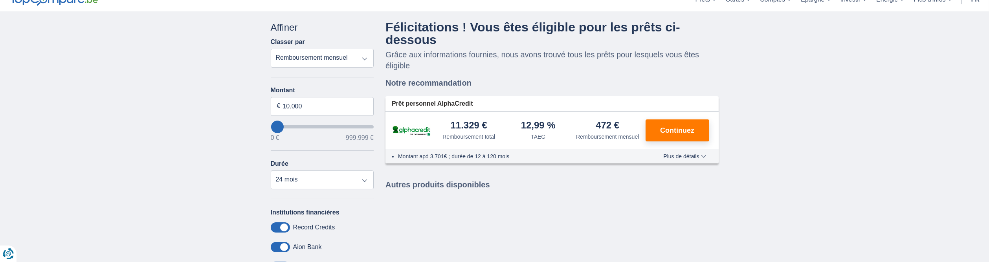
click at [779, 132] on div "× widget.non-eligible-application.title widget.non-eligible-application.text no…" at bounding box center [494, 256] width 989 height 491
click at [365, 181] on select "12 mois 18 mois 24 mois 30 mois 36 mois 42 mois 48 mois" at bounding box center [322, 180] width 103 height 19
click at [271, 171] on select "12 mois 18 mois 24 mois 30 mois 36 mois 42 mois 48 mois" at bounding box center [322, 180] width 103 height 19
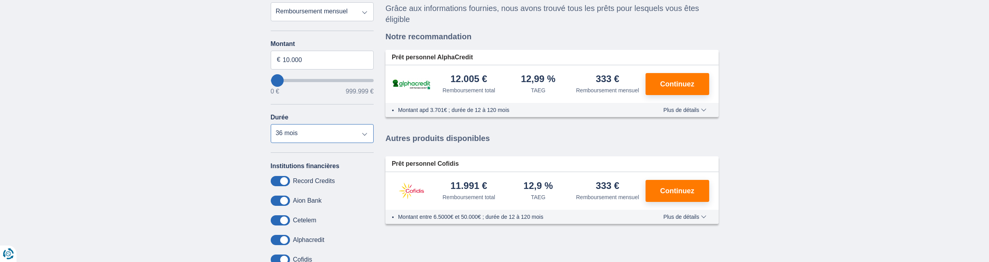
scroll to position [79, 0]
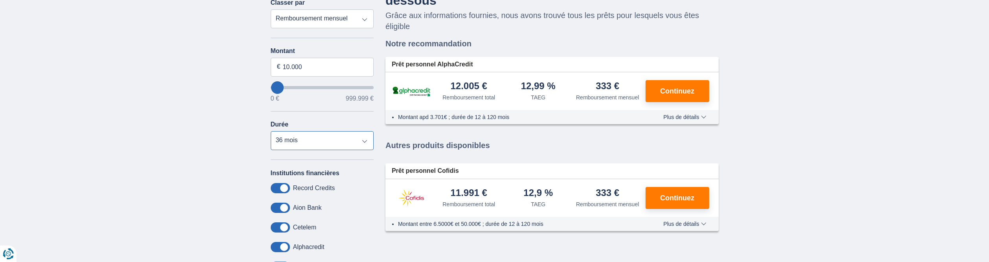
click at [364, 140] on select "12 mois 18 mois 24 mois 30 mois 36 mois 42 mois 48 mois" at bounding box center [322, 140] width 103 height 19
click at [271, 131] on select "12 mois 18 mois 24 mois 30 mois 36 mois 42 mois 48 mois" at bounding box center [322, 140] width 103 height 19
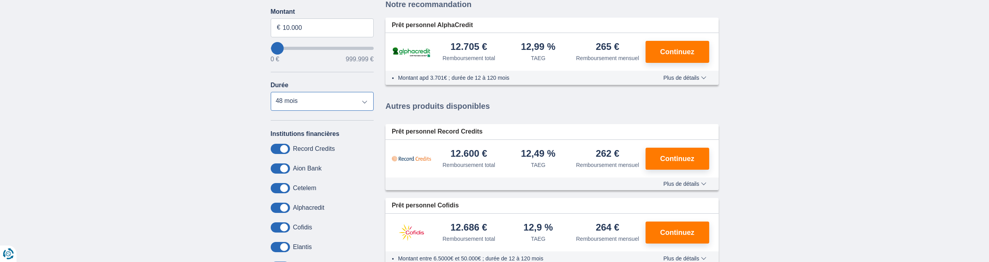
scroll to position [118, 0]
click at [364, 102] on select "12 mois 18 mois 24 mois 30 mois 36 mois 42 mois 48 mois" at bounding box center [322, 101] width 103 height 19
click at [271, 92] on select "12 mois 18 mois 24 mois 30 mois 36 mois 42 mois 48 mois" at bounding box center [322, 101] width 103 height 19
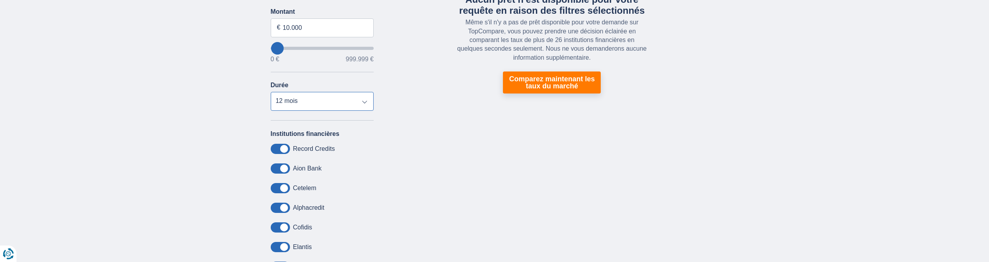
click at [367, 101] on select "12 mois 18 mois 24 mois 30 mois 36 mois 42 mois 48 mois" at bounding box center [322, 101] width 103 height 19
select select "36"
click at [271, 92] on select "12 mois 18 mois 24 mois 30 mois 36 mois 42 mois 48 mois" at bounding box center [322, 101] width 103 height 19
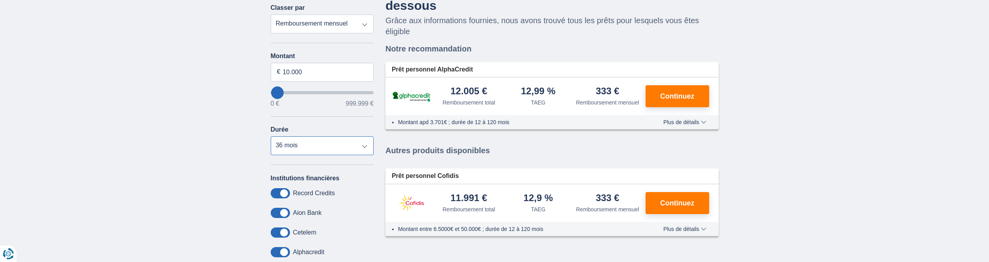
scroll to position [39, 0]
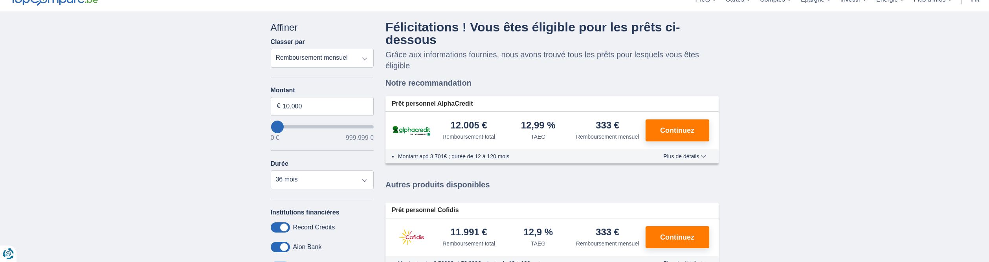
type input "27.000"
type input "27000"
select select "120"
type input "25.000"
type input "25000"
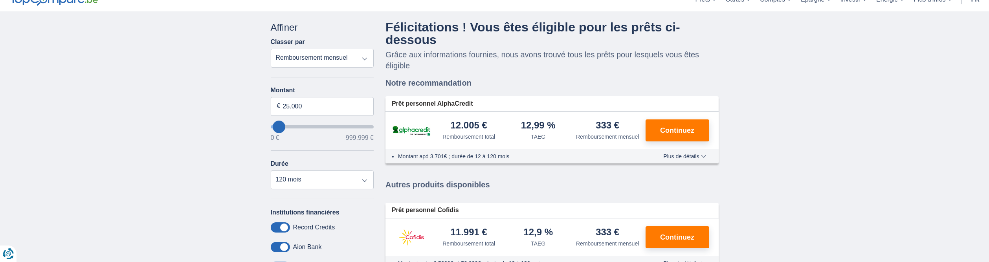
type input "22.000"
type input "22000"
type input "5.000"
type input "5000"
select select "36"
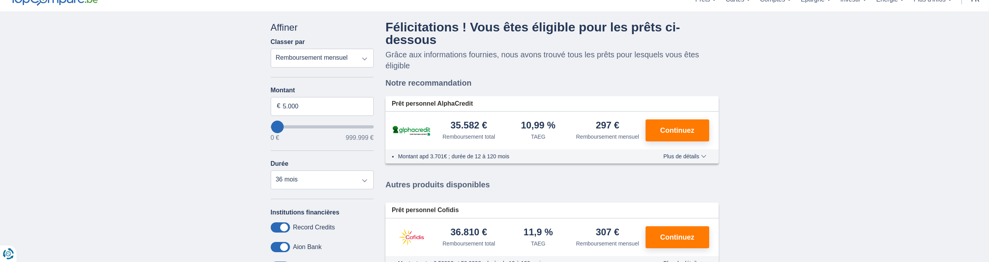
type input "0"
select select "12"
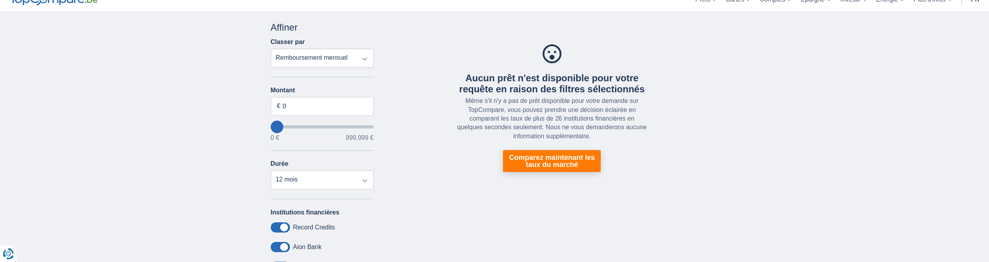
type input "2000"
type input "2.000"
select select "24"
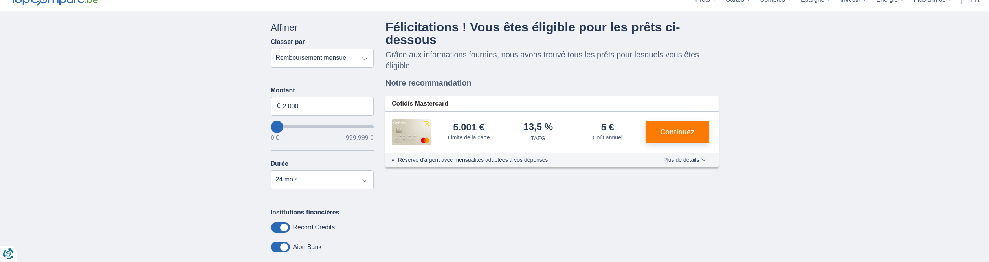
type input "32.000"
type input "40000"
type input "40.000"
select select "120"
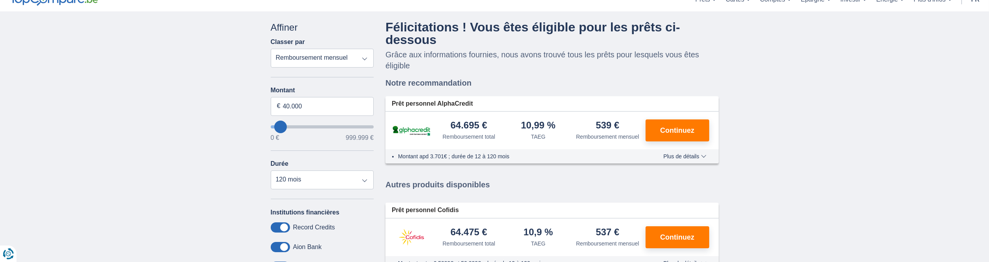
type input "74.000"
type input "74000"
type input "72.000"
type input "42000"
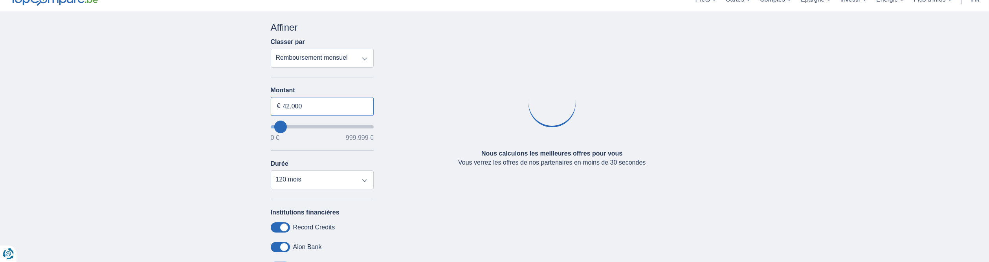
click at [289, 108] on input "42.000" at bounding box center [322, 106] width 103 height 19
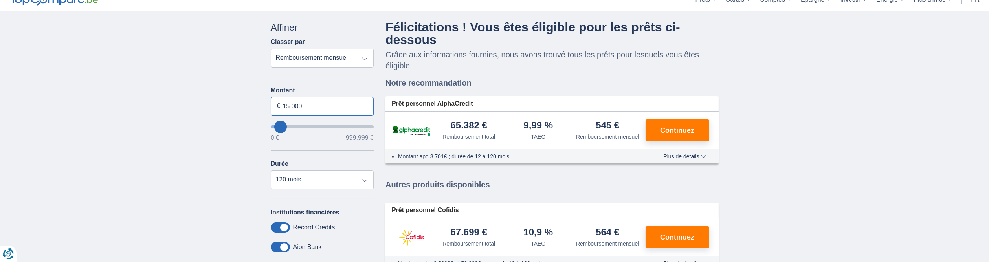
type input "15.000"
type input "15000"
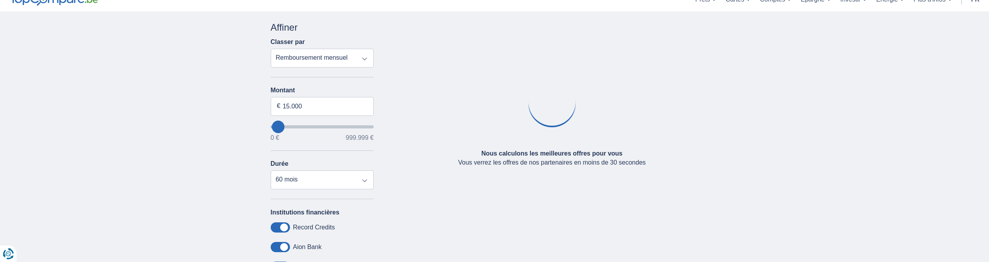
click at [858, 154] on div "× widget.non-eligible-application.title widget.non-eligible-application.text no…" at bounding box center [494, 256] width 989 height 491
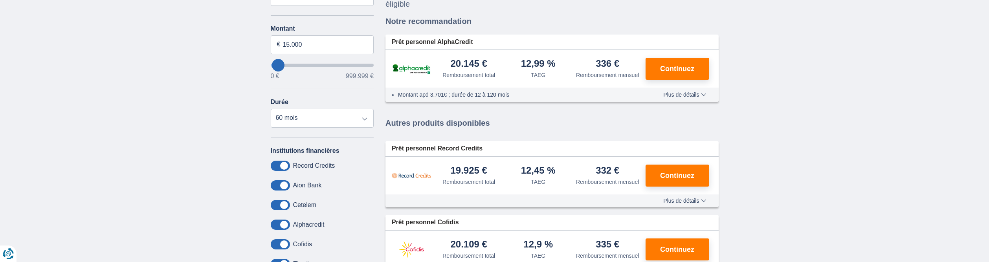
scroll to position [79, 0]
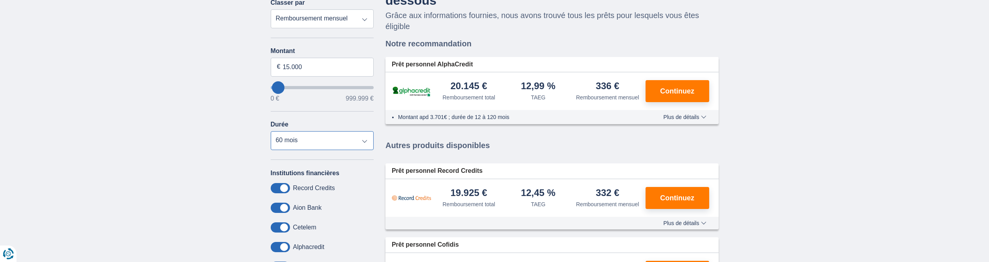
click at [366, 142] on select "12 mois 18 mois 24 mois 30 mois 36 mois 42 mois 48 mois 60 mois" at bounding box center [322, 140] width 103 height 19
select select "36"
click at [271, 131] on select "12 mois 18 mois 24 mois 30 mois 36 mois 42 mois 48 mois 60 mois" at bounding box center [322, 140] width 103 height 19
click at [315, 68] on input "15.000" at bounding box center [322, 67] width 103 height 19
type input "1"
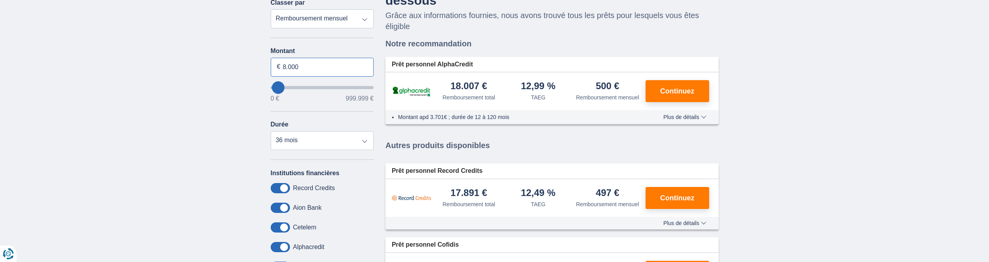
type input "8.000"
type input "8000"
select select "48"
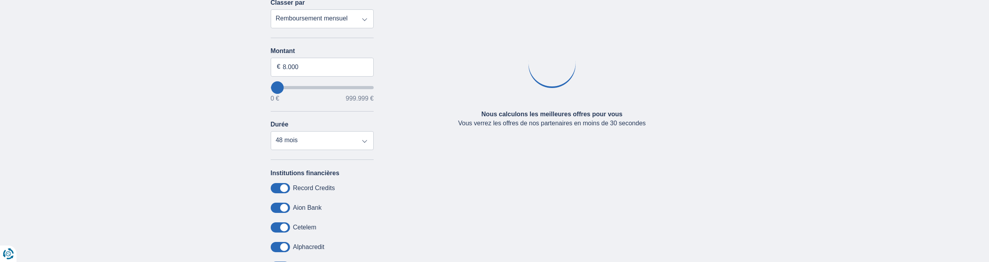
click at [782, 140] on div "× widget.non-eligible-application.title widget.non-eligible-application.text no…" at bounding box center [494, 217] width 989 height 491
